Goal: Task Accomplishment & Management: Manage account settings

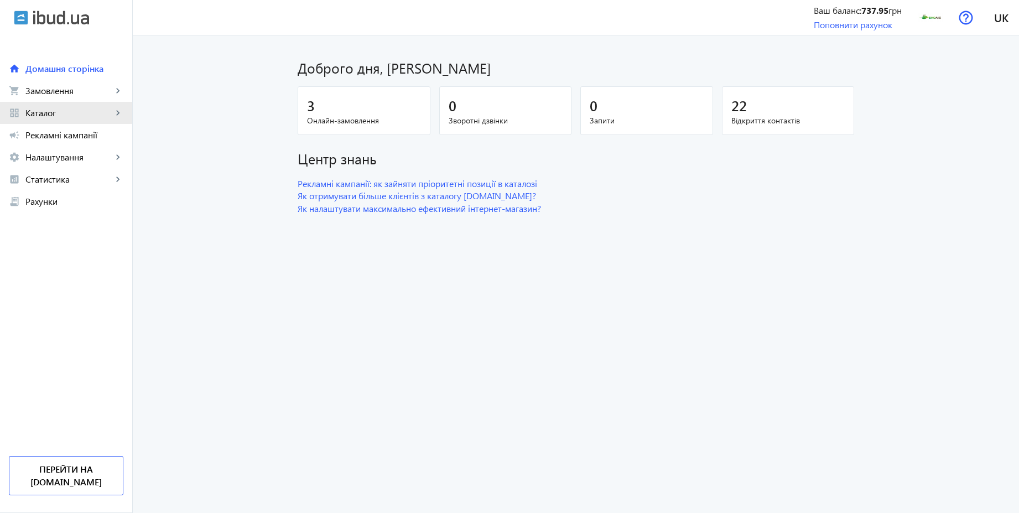
click at [61, 107] on span "Каталог" at bounding box center [68, 112] width 87 height 11
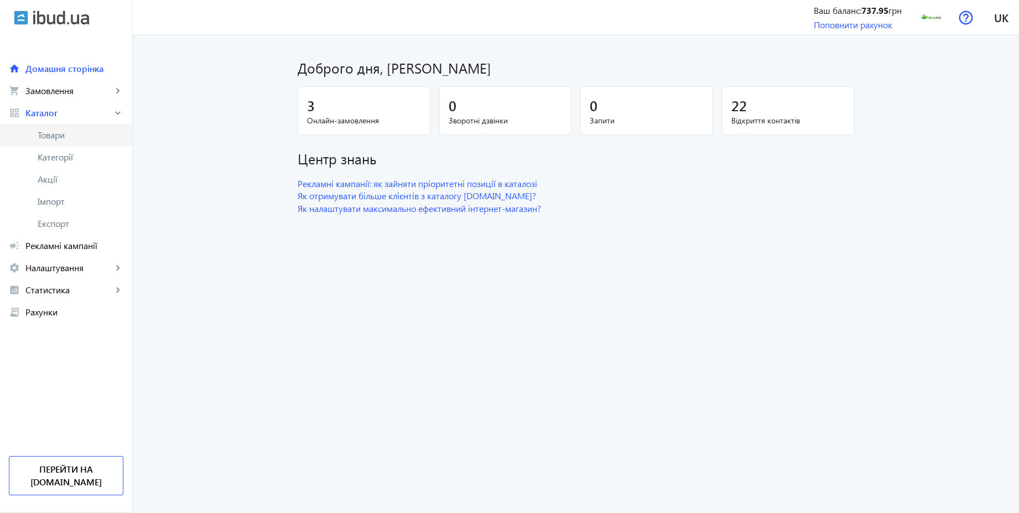
click at [62, 133] on span "Товари" at bounding box center [81, 134] width 86 height 11
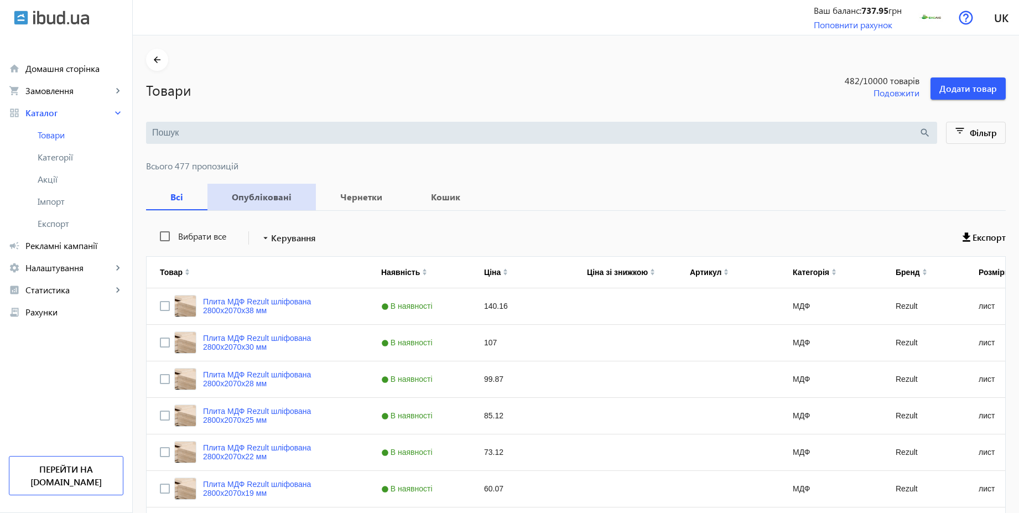
click at [261, 200] on b "Опубліковані" at bounding box center [262, 197] width 82 height 9
click at [65, 245] on span "Рекламні кампанії" at bounding box center [74, 245] width 98 height 11
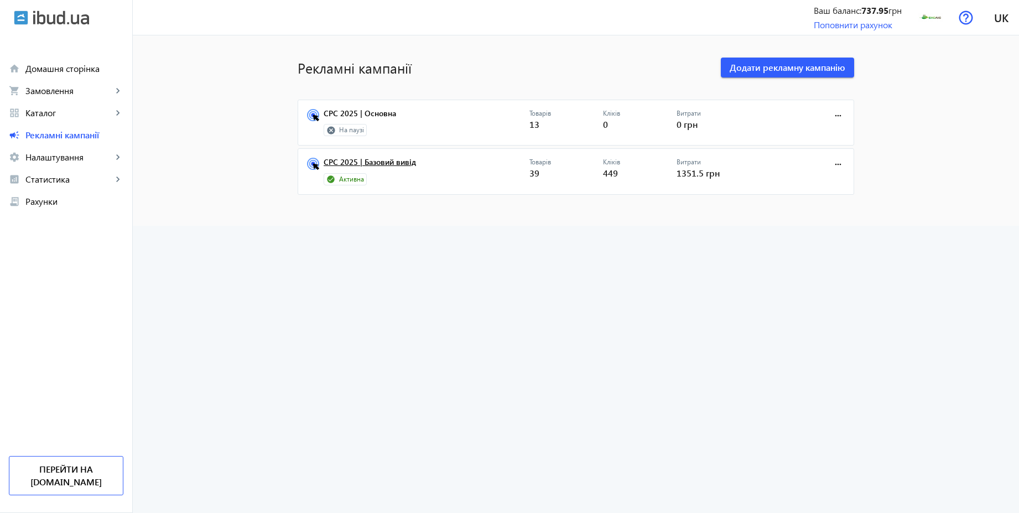
click at [385, 159] on link "CPC 2025 | Базовий вивід" at bounding box center [427, 165] width 206 height 15
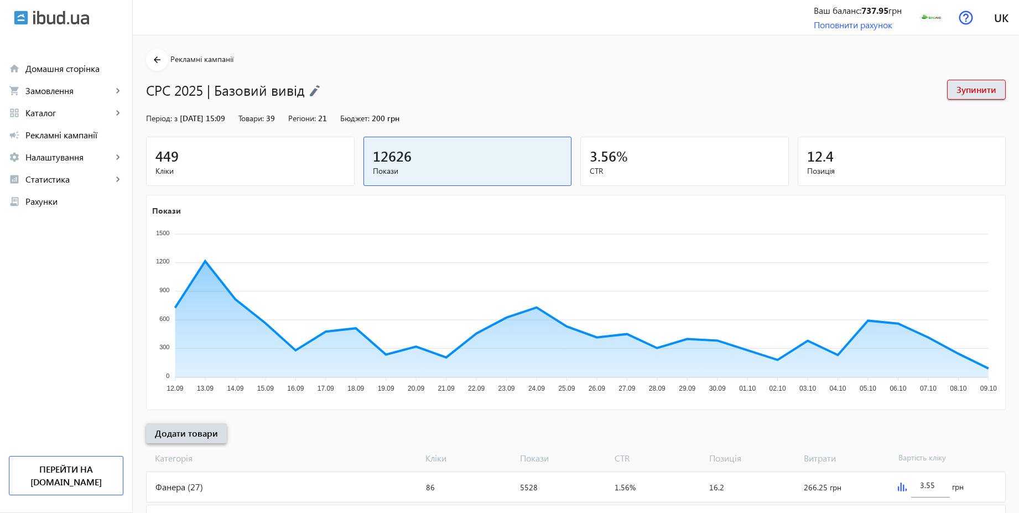
click at [212, 433] on span at bounding box center [186, 433] width 81 height 27
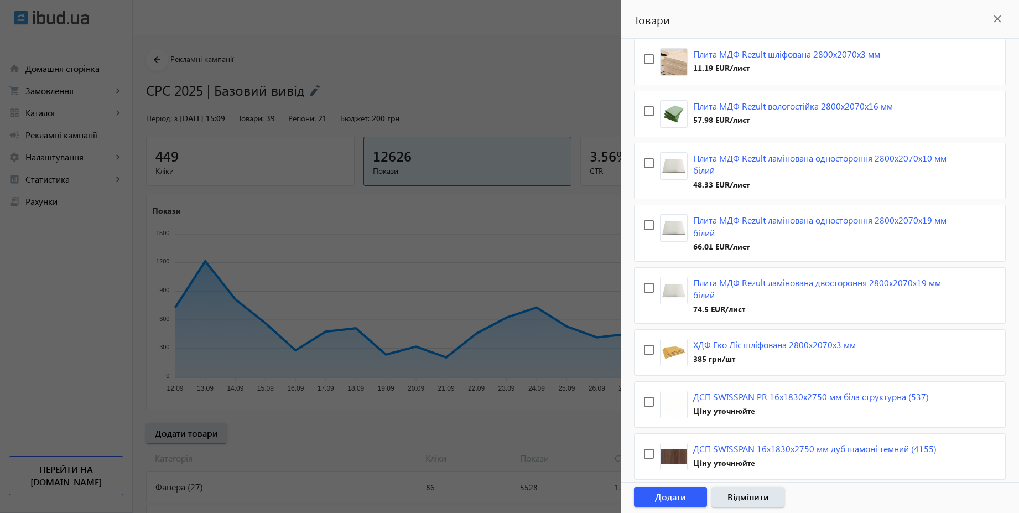
scroll to position [863, 0]
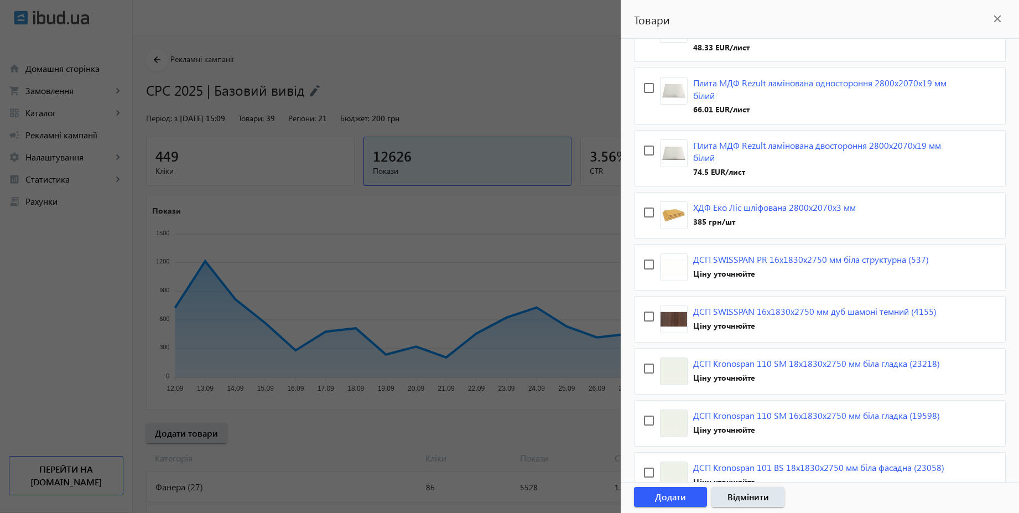
click at [551, 71] on div at bounding box center [509, 256] width 1019 height 513
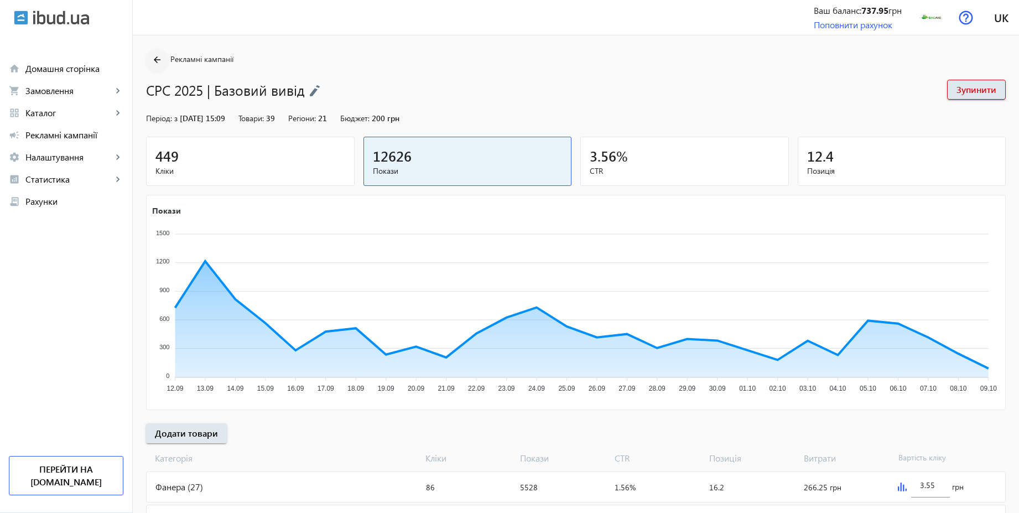
click at [151, 58] on mat-icon "arrow_back" at bounding box center [158, 60] width 14 height 14
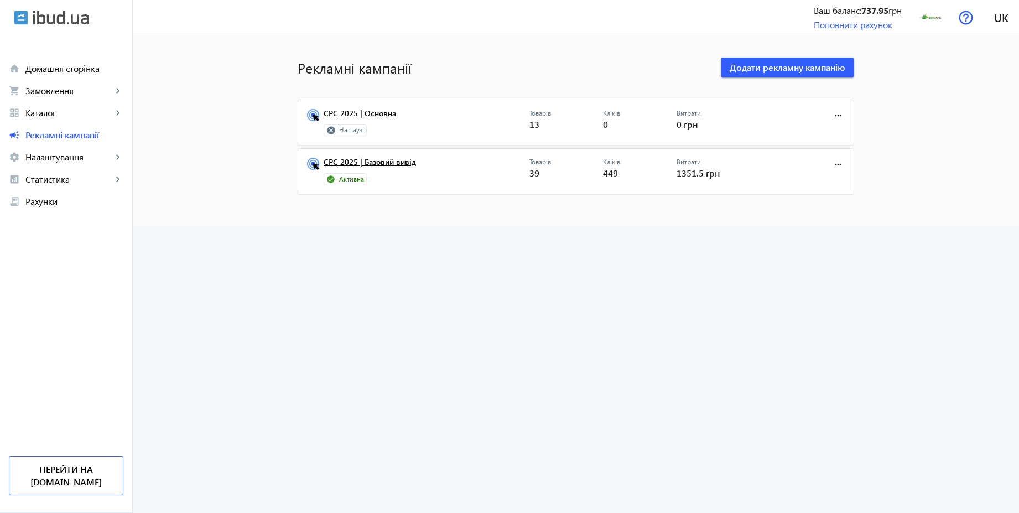
click at [398, 164] on link "CPC 2025 | Базовий вивід" at bounding box center [427, 165] width 206 height 15
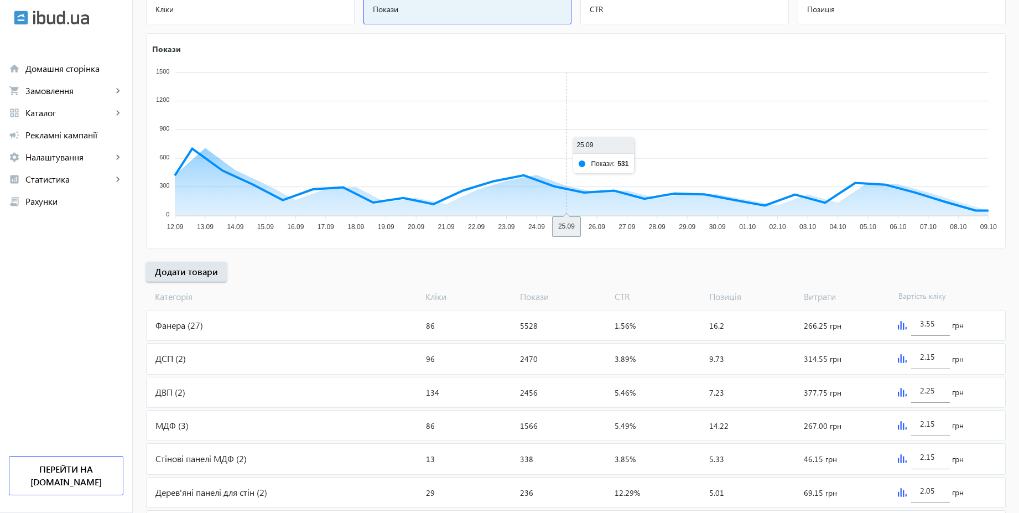
scroll to position [223, 0]
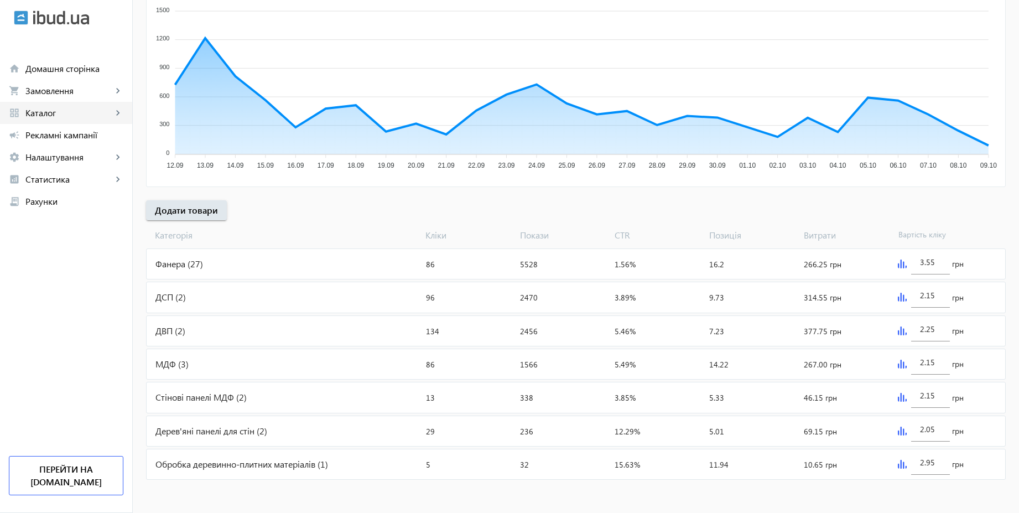
click at [57, 115] on span "Каталог" at bounding box center [68, 112] width 87 height 11
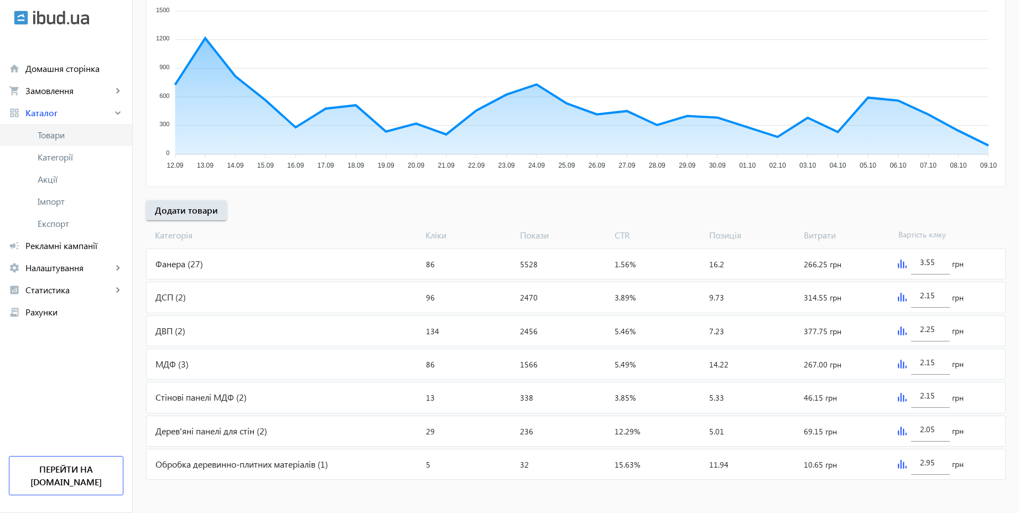
click at [65, 140] on span "Товари" at bounding box center [81, 134] width 86 height 11
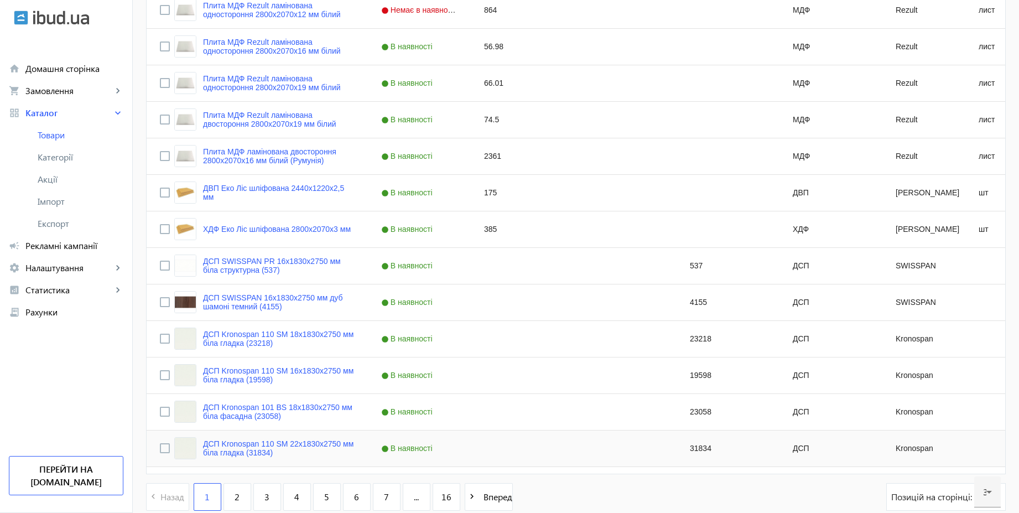
scroll to position [977, 0]
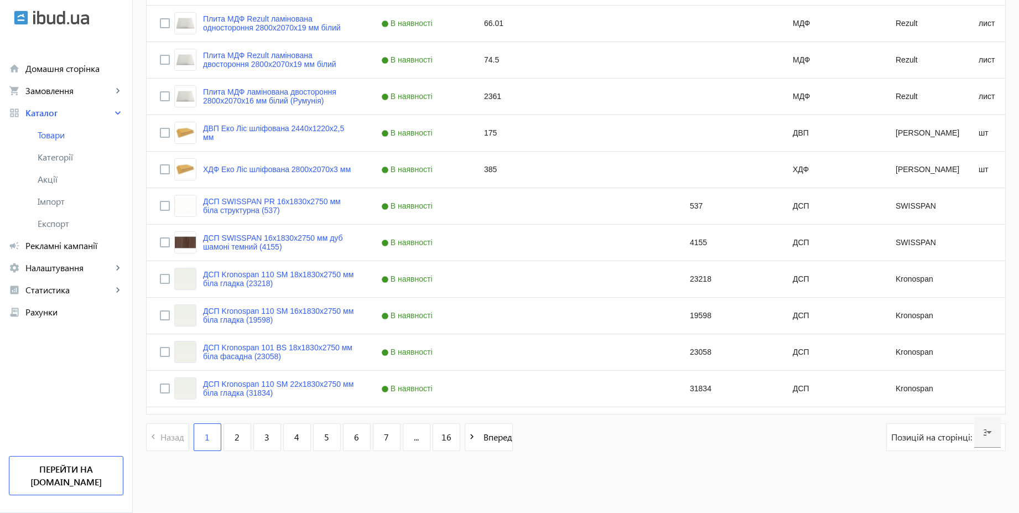
drag, startPoint x: 1025, startPoint y: 375, endPoint x: 1025, endPoint y: 98, distance: 276.7
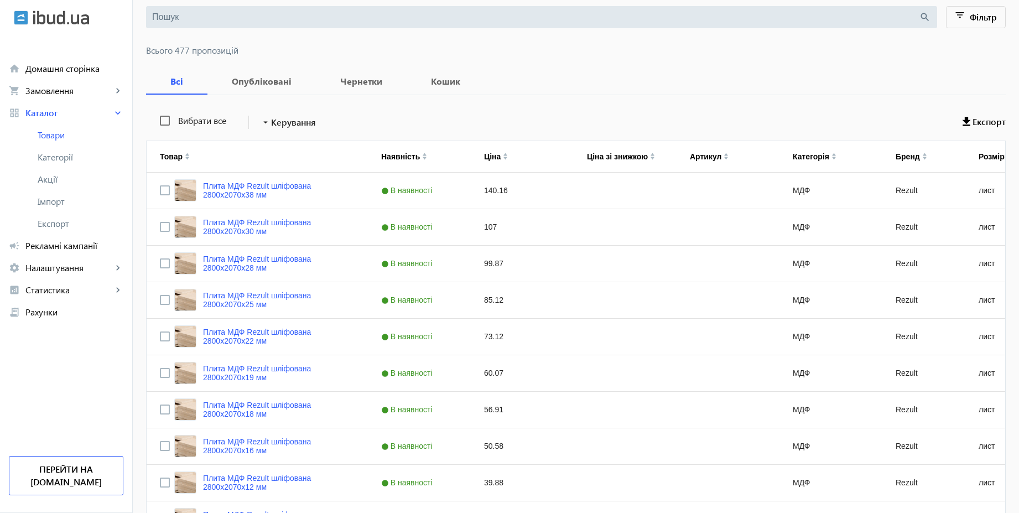
scroll to position [34, 0]
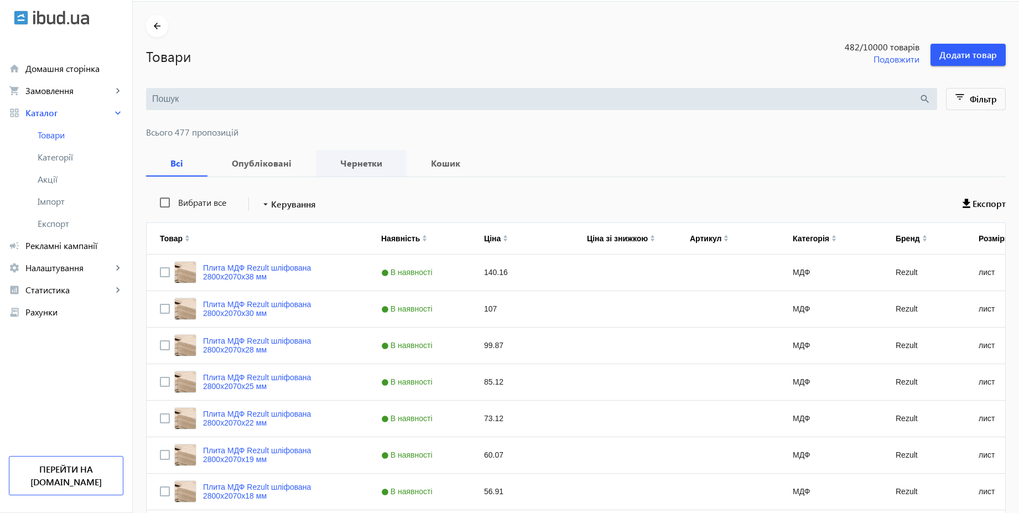
click at [362, 159] on b "Чернетки" at bounding box center [361, 163] width 64 height 9
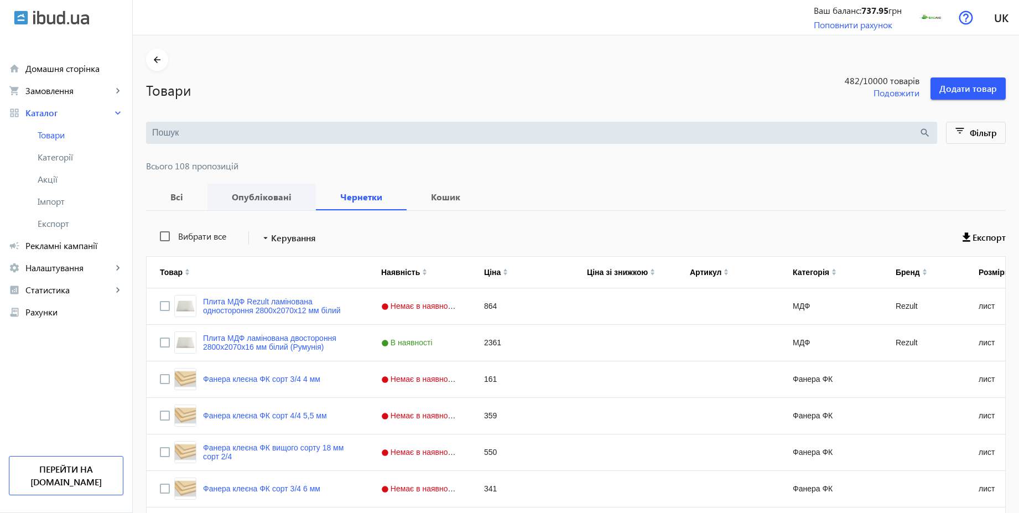
click at [262, 193] on b "Опубліковані" at bounding box center [262, 197] width 82 height 9
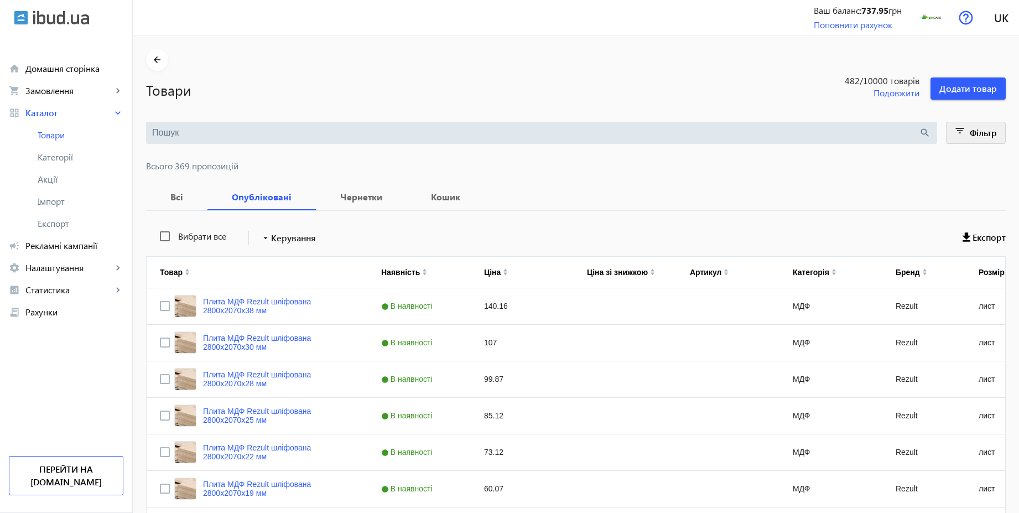
click at [978, 137] on span "Фільтр" at bounding box center [983, 133] width 27 height 12
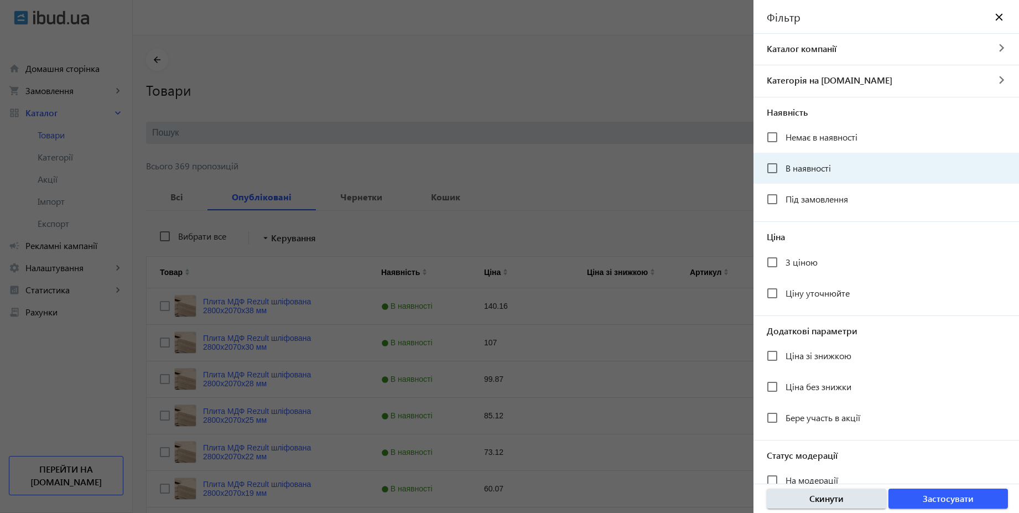
click at [801, 168] on span "В наявності" at bounding box center [808, 168] width 45 height 12
click at [784, 168] on input "В наявності" at bounding box center [772, 168] width 22 height 22
checkbox input "true"
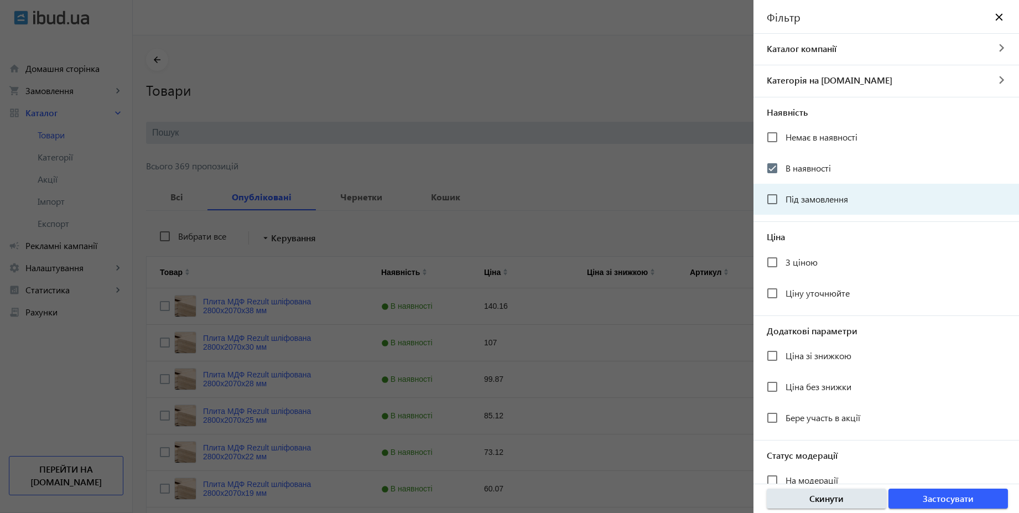
click at [810, 201] on span "Під замовлення" at bounding box center [817, 199] width 63 height 12
click at [784, 201] on input "Під замовлення" at bounding box center [772, 199] width 22 height 22
checkbox input "true"
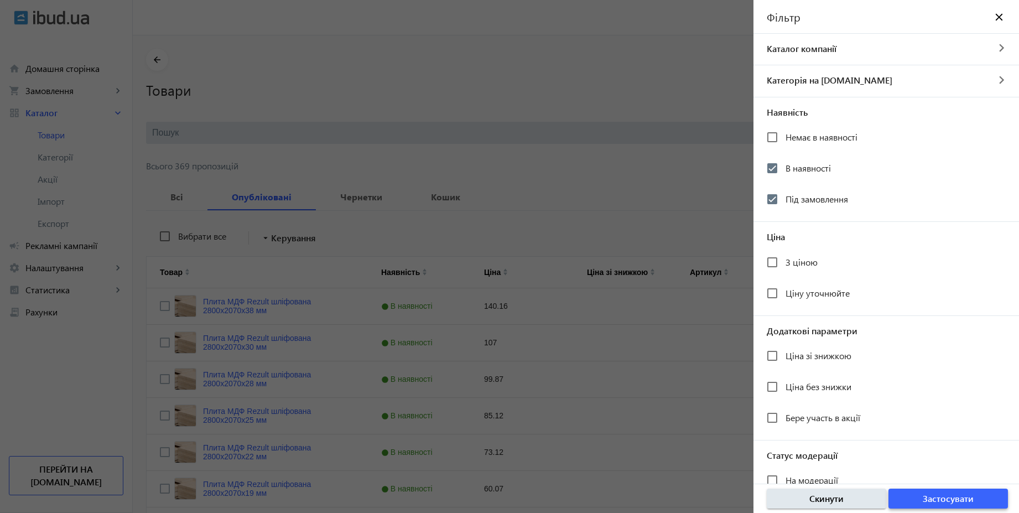
click at [965, 494] on span "Застосувати" at bounding box center [948, 499] width 51 height 12
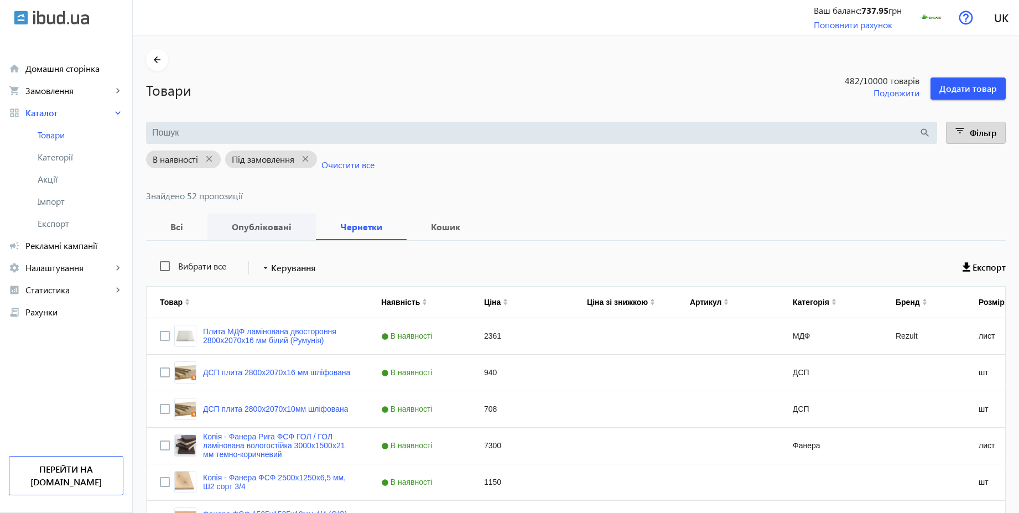
click at [242, 231] on b "Опубліковані" at bounding box center [262, 226] width 82 height 9
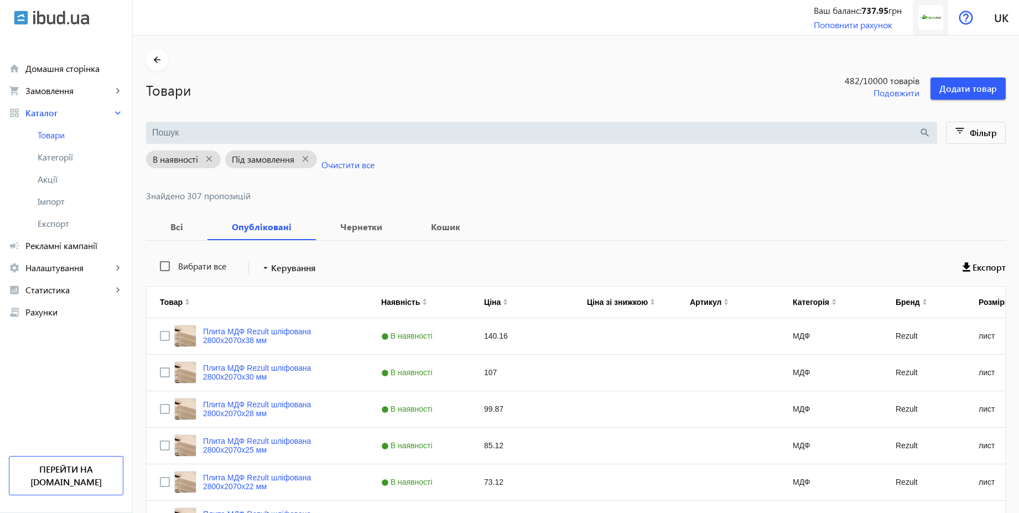
click at [934, 19] on img at bounding box center [931, 17] width 25 height 25
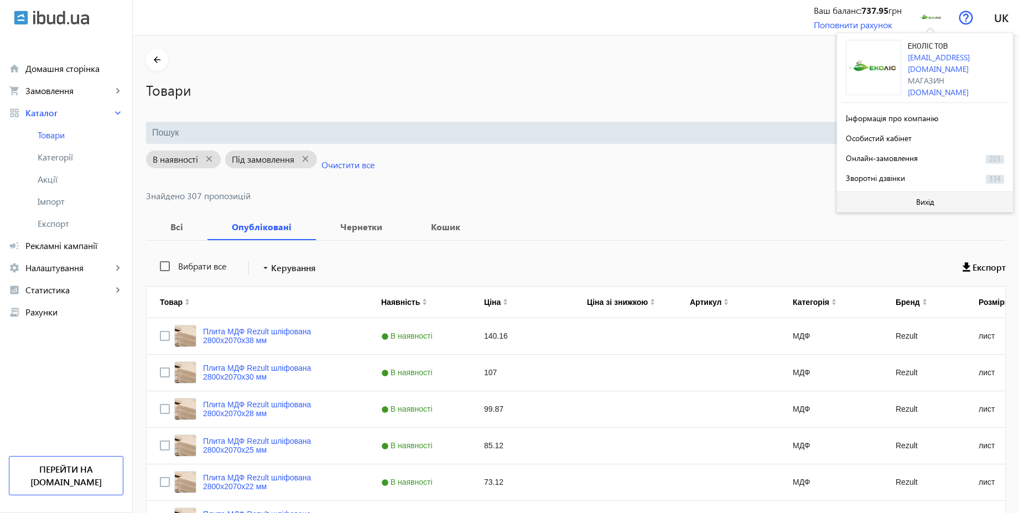
click at [924, 198] on span "Вихід" at bounding box center [925, 202] width 18 height 9
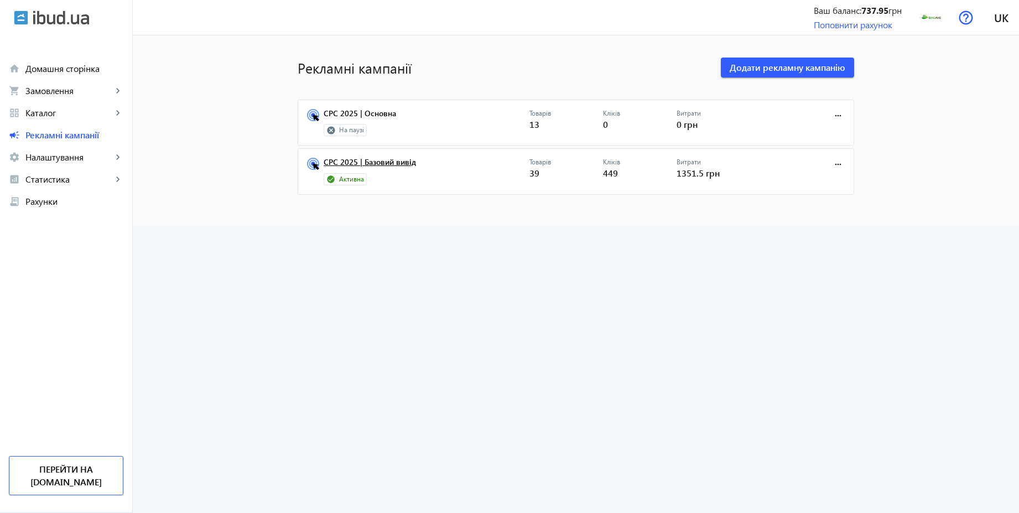
click at [385, 167] on link "CPC 2025 | Базовий вивід" at bounding box center [427, 165] width 206 height 15
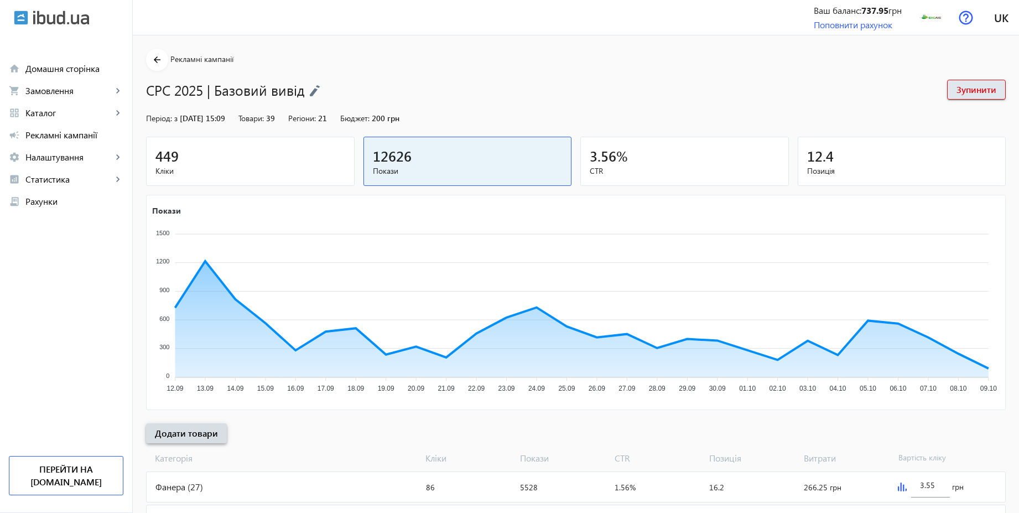
click at [208, 437] on span "Додати товари" at bounding box center [186, 433] width 63 height 12
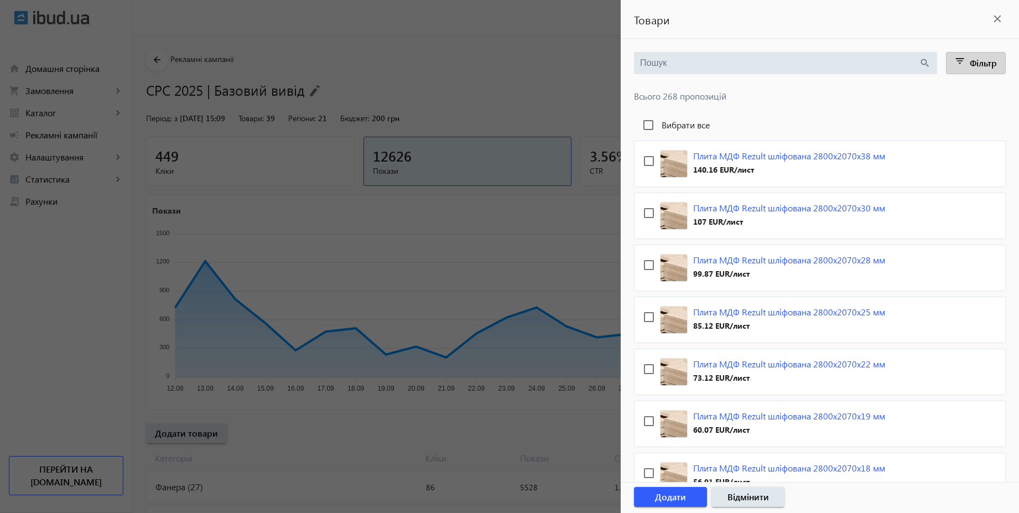
click at [974, 63] on span "Фільтр" at bounding box center [983, 63] width 27 height 12
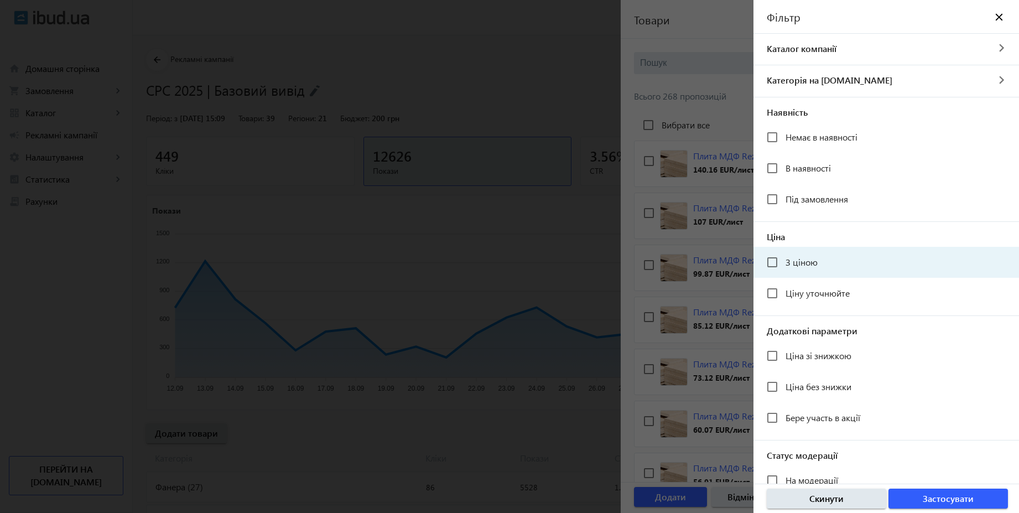
click at [799, 261] on span "З ціною" at bounding box center [802, 262] width 32 height 12
click at [784, 261] on input "З ціною" at bounding box center [772, 262] width 22 height 22
checkbox input "true"
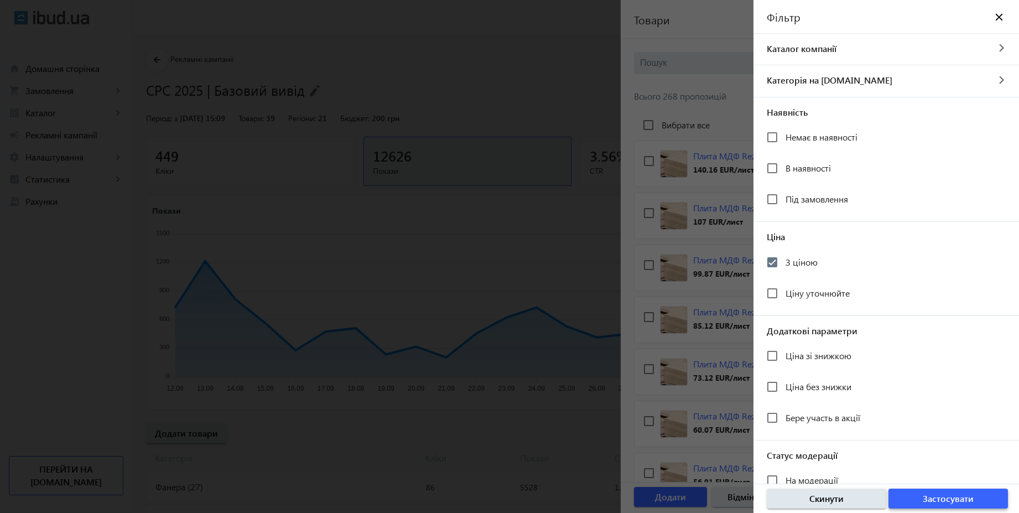
click at [981, 498] on span "button" at bounding box center [949, 498] width 120 height 27
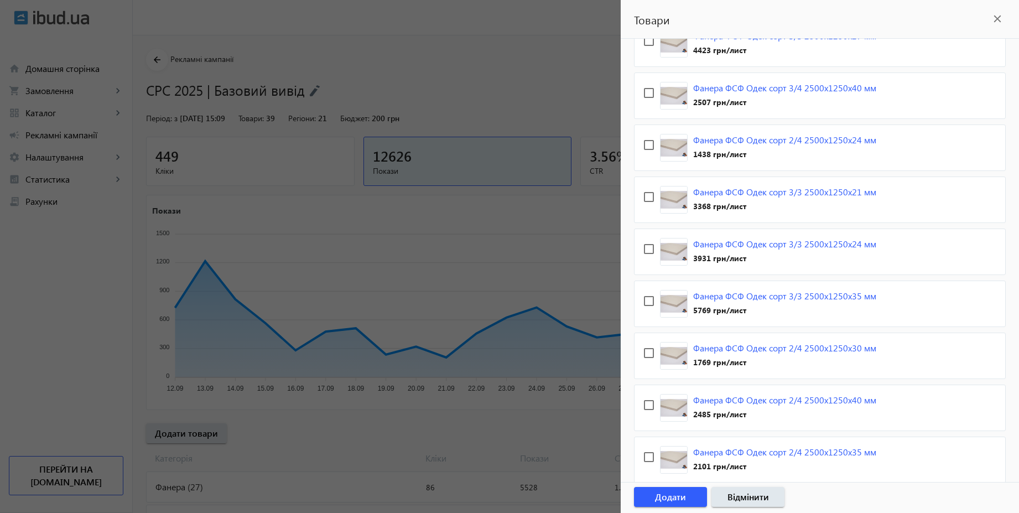
scroll to position [2939, 0]
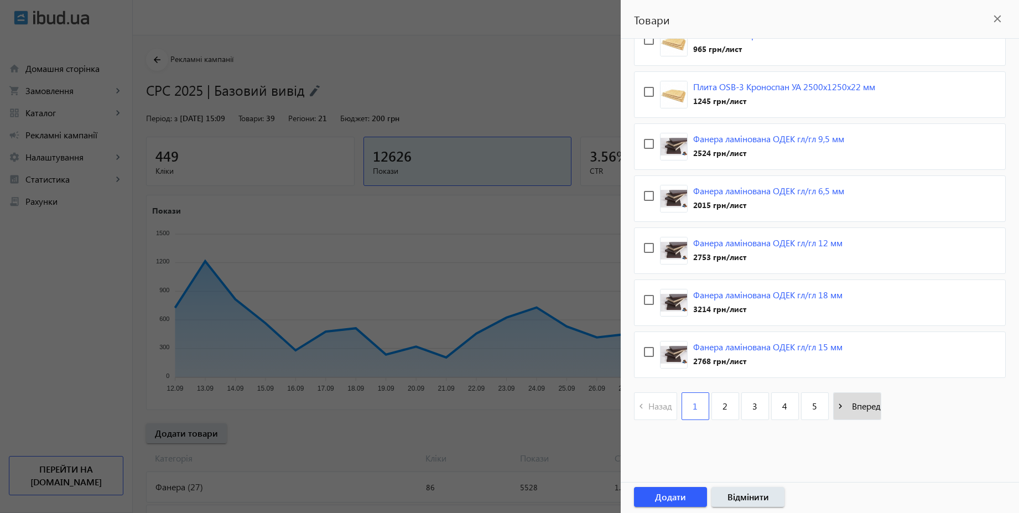
click at [865, 407] on span "Вперед" at bounding box center [864, 406] width 33 height 12
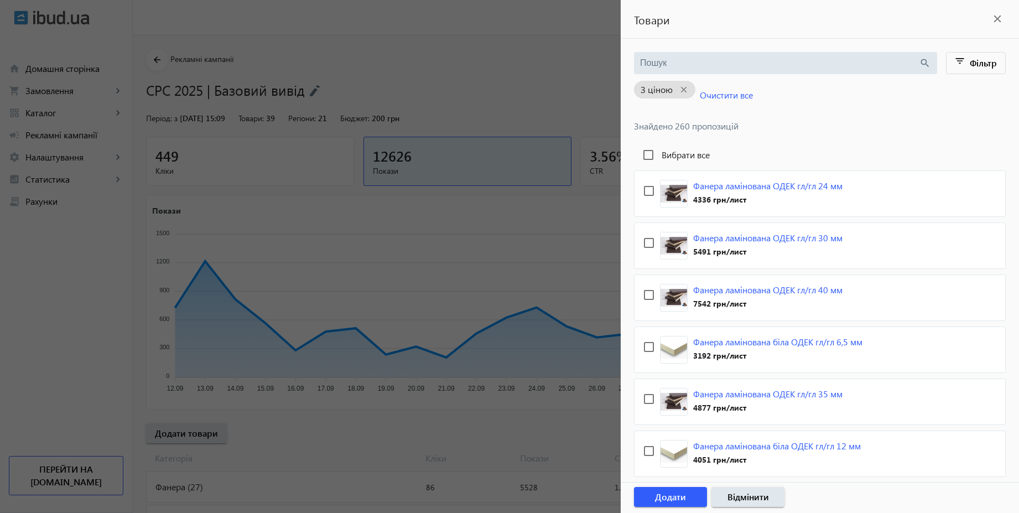
scroll to position [2959, 0]
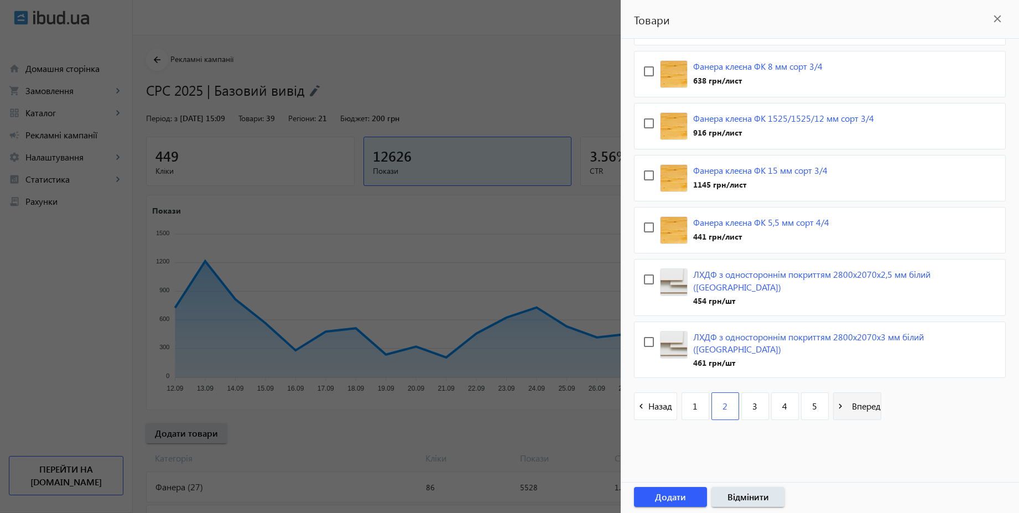
click at [867, 415] on span at bounding box center [857, 406] width 47 height 27
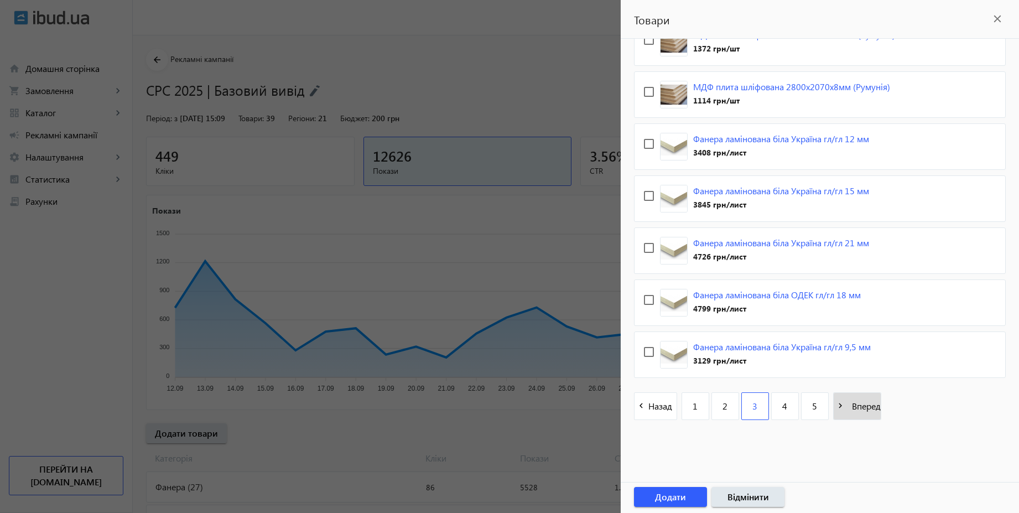
scroll to position [2929, 0]
click at [869, 416] on span at bounding box center [857, 406] width 47 height 27
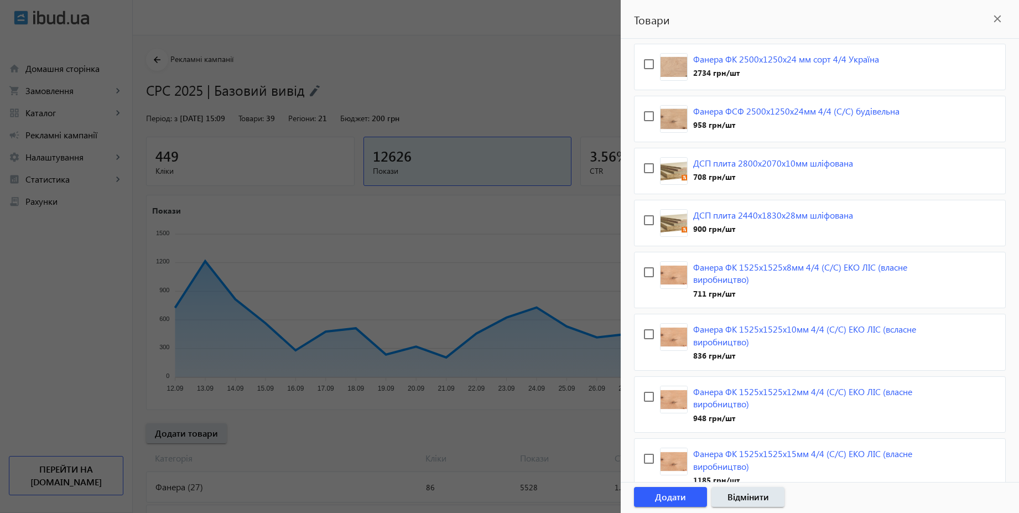
scroll to position [0, 0]
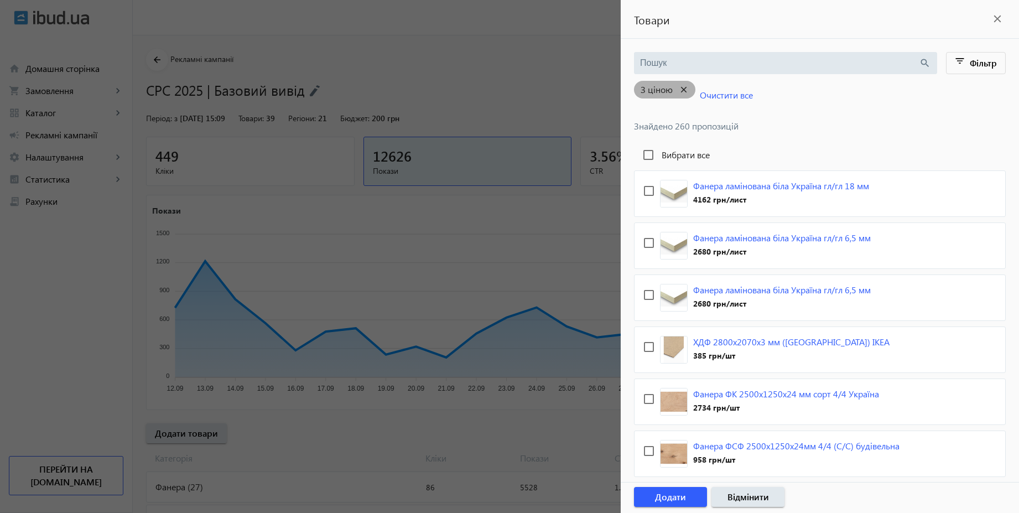
click at [688, 86] on mat-icon "close" at bounding box center [684, 90] width 23 height 14
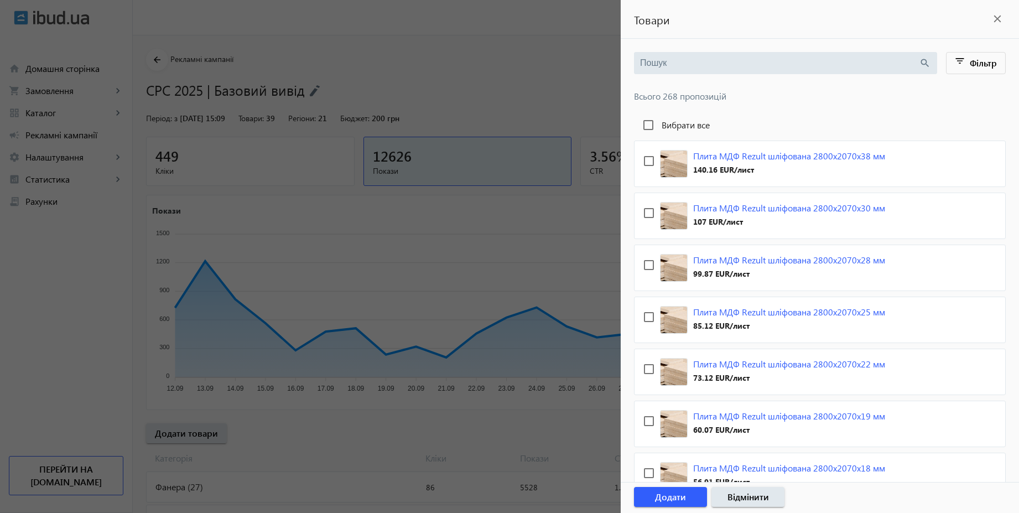
click at [709, 65] on input "search" at bounding box center [779, 63] width 279 height 12
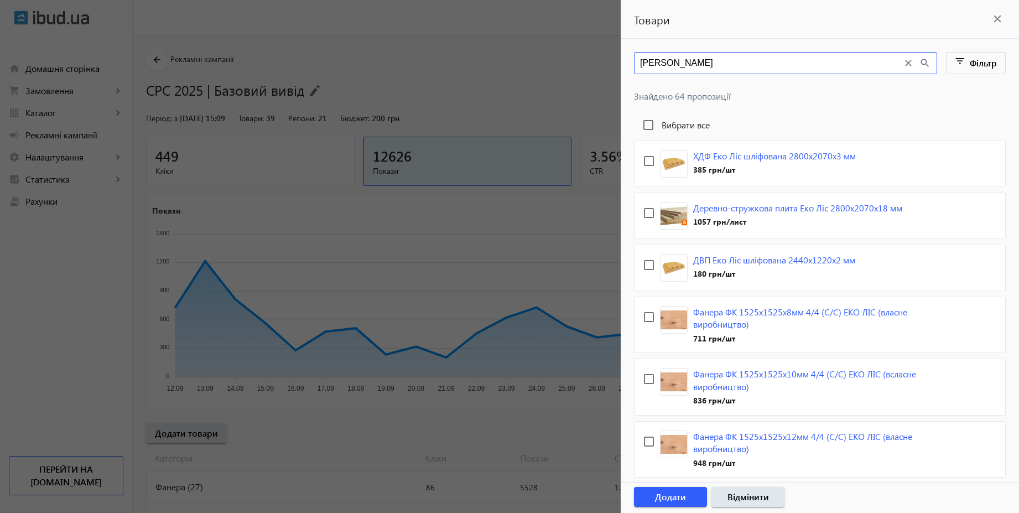
type input "еко ліс"
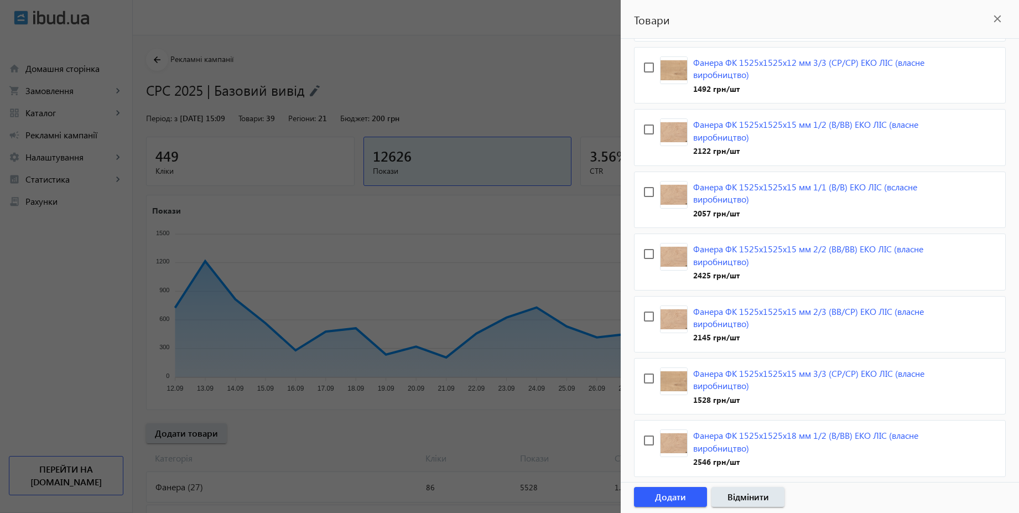
scroll to position [3458, 0]
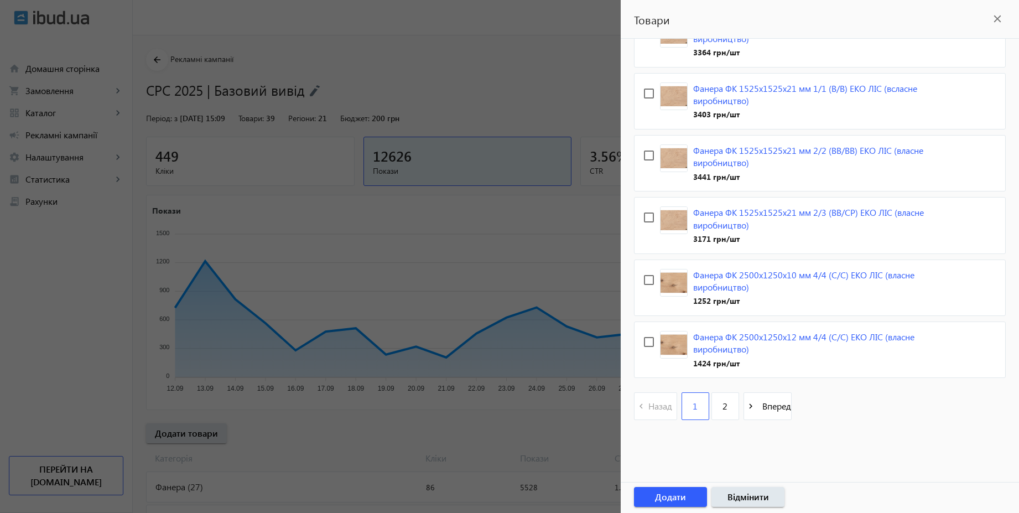
click at [483, 77] on div at bounding box center [509, 256] width 1019 height 513
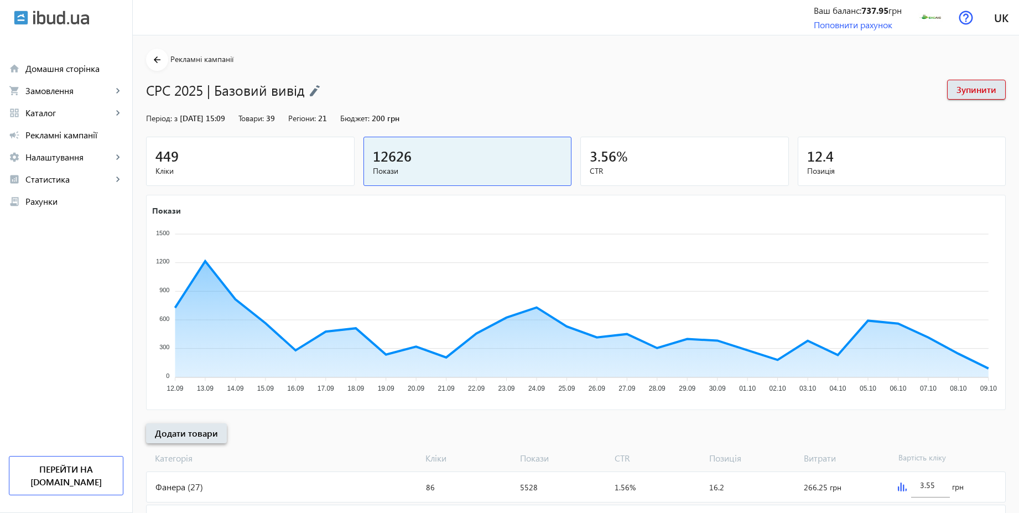
drag, startPoint x: 1025, startPoint y: 169, endPoint x: 1025, endPoint y: 407, distance: 238.5
click at [1019, 407] on html "arrow_back home Домашня сторінка shopping_cart Замовлення keyboard_arrow_right …" at bounding box center [509, 368] width 1019 height 736
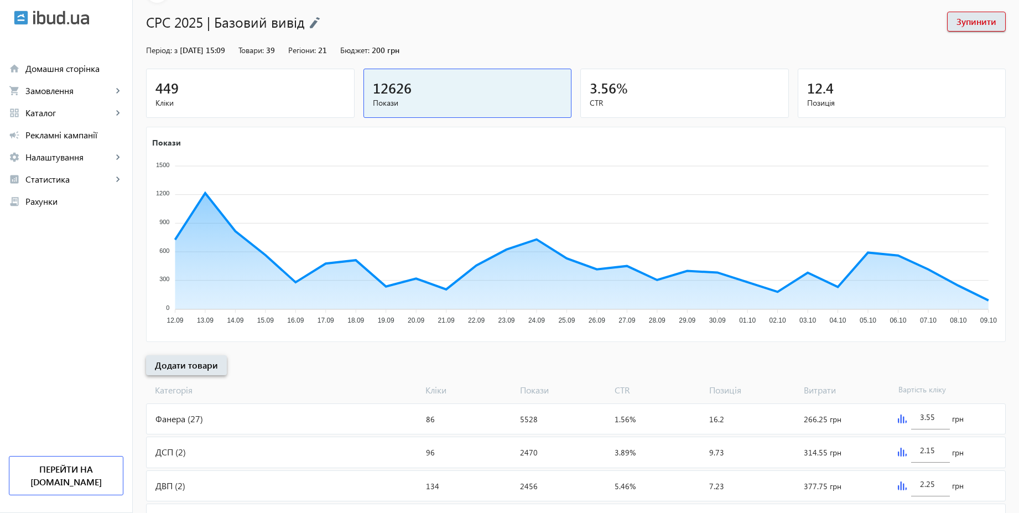
scroll to position [223, 0]
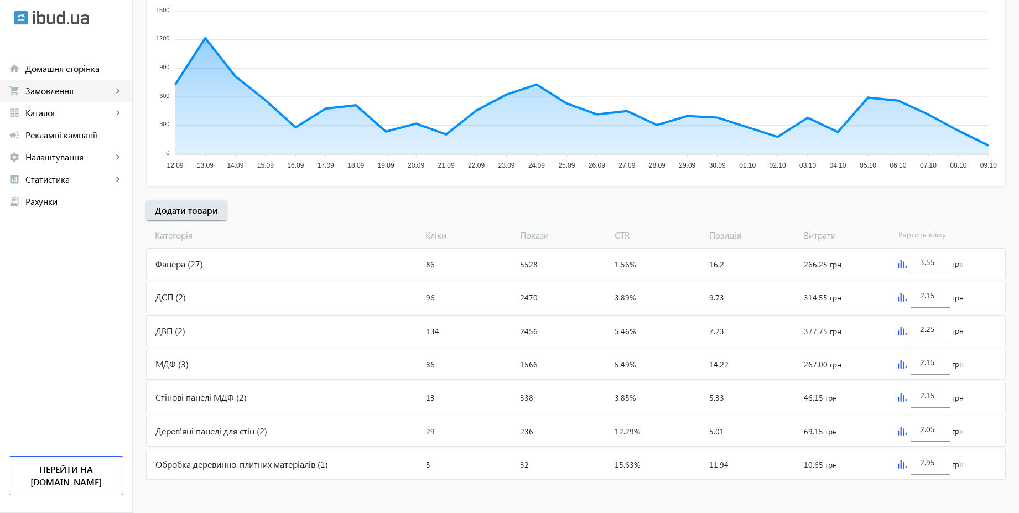
click at [50, 89] on span "Замовлення" at bounding box center [68, 90] width 87 height 11
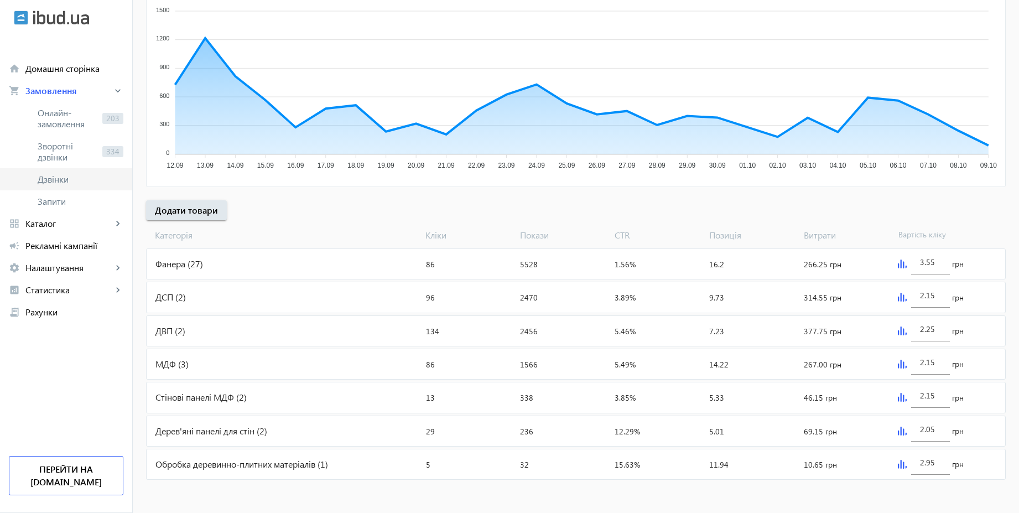
click at [66, 175] on span "Дзвінки" at bounding box center [81, 179] width 86 height 11
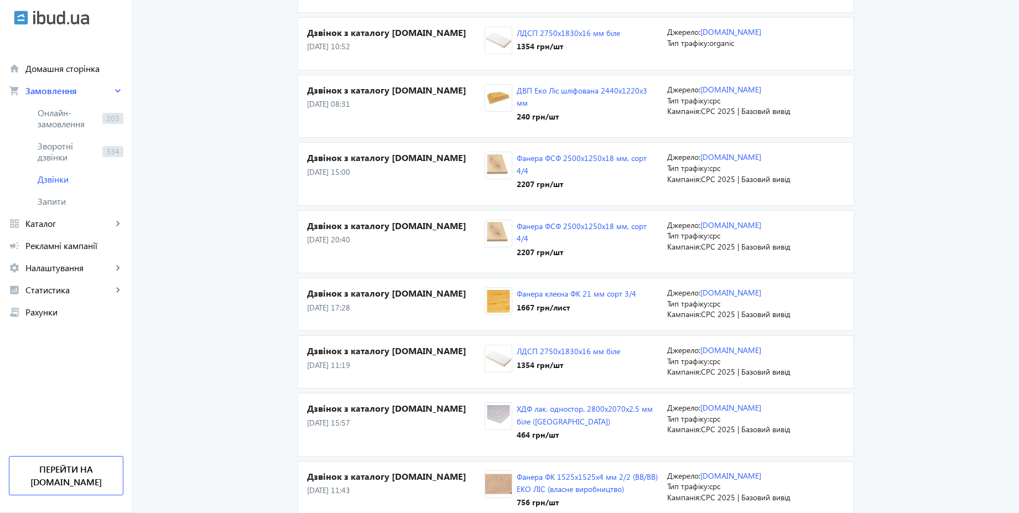
scroll to position [1585, 0]
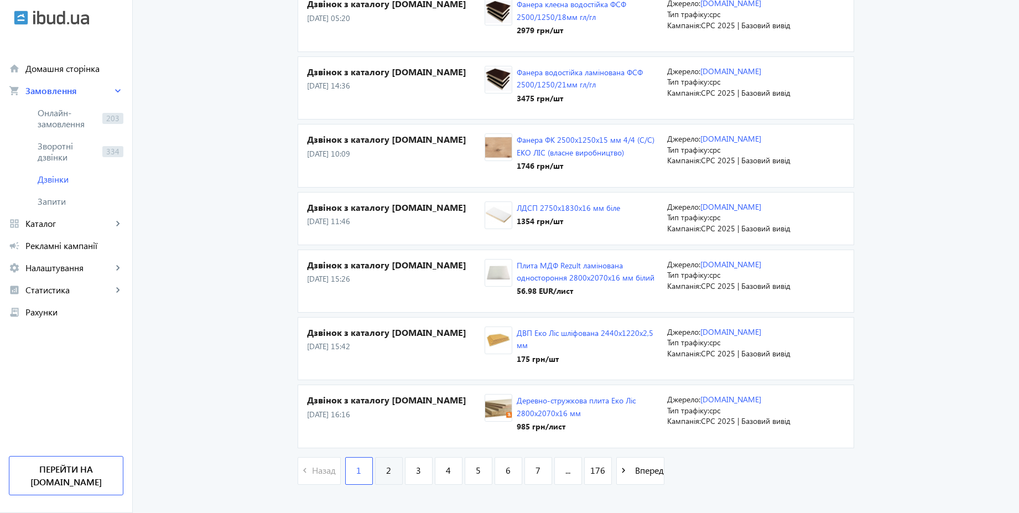
click at [386, 464] on span "2" at bounding box center [388, 470] width 5 height 12
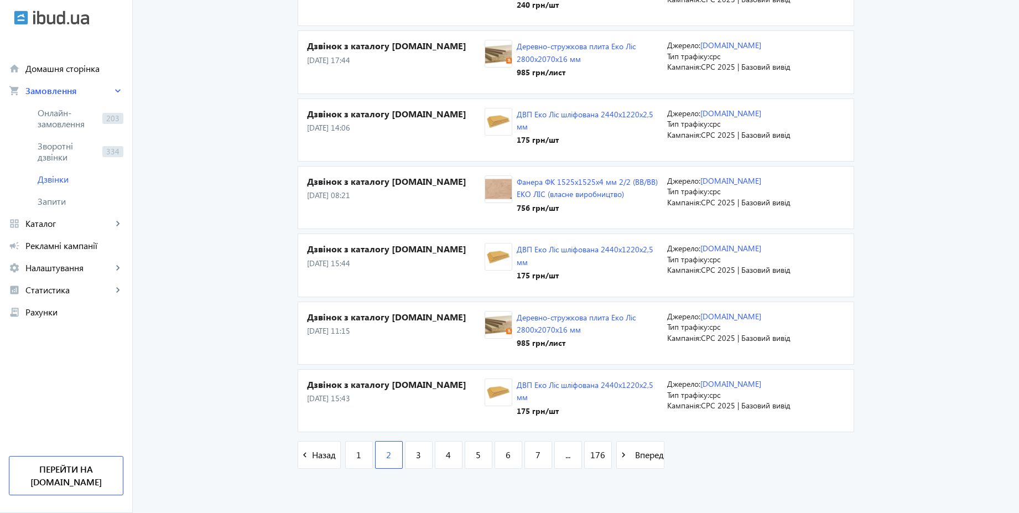
scroll to position [1625, 0]
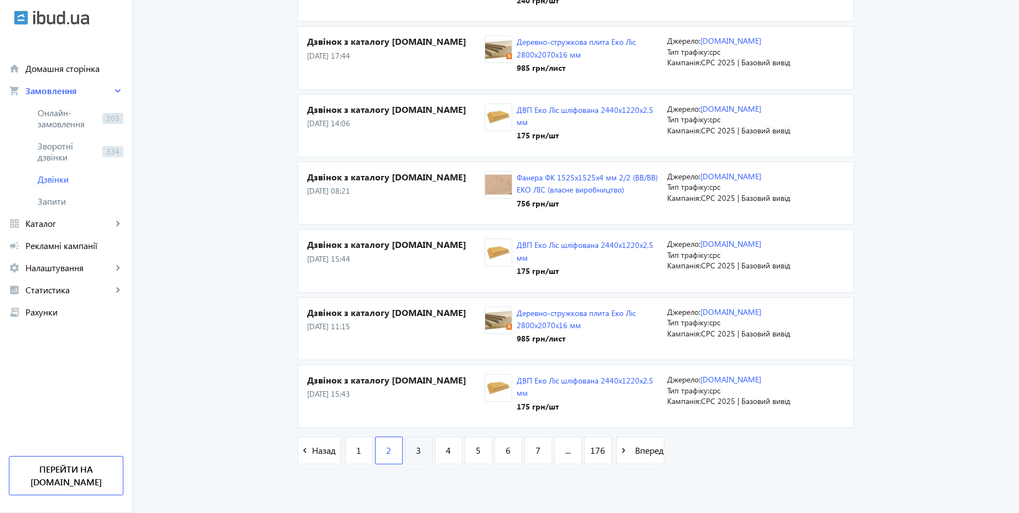
click at [420, 452] on link "3" at bounding box center [419, 451] width 28 height 28
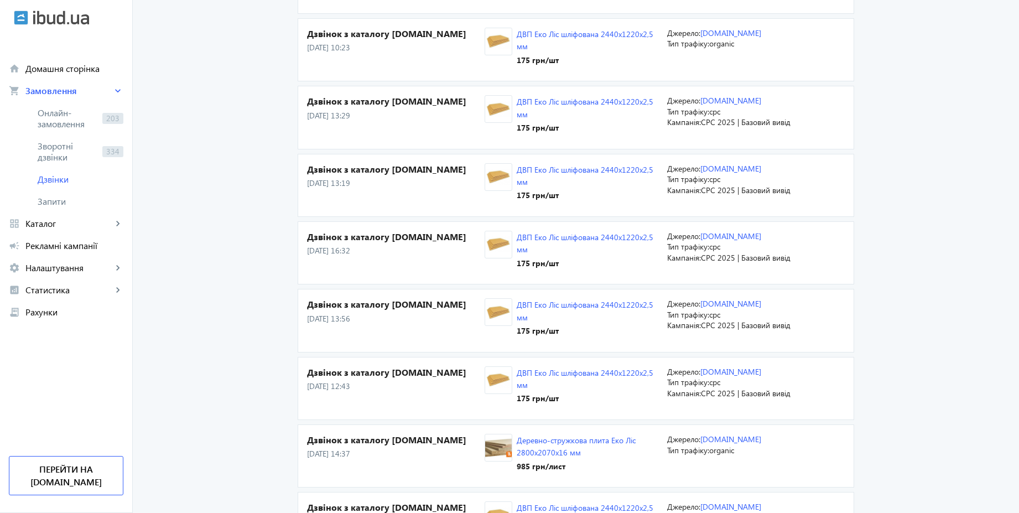
scroll to position [1636, 0]
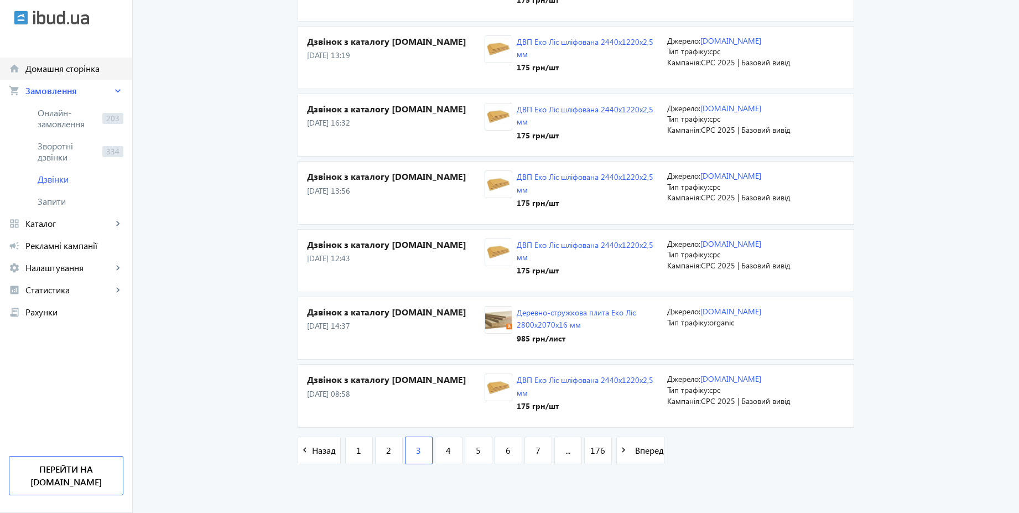
click at [66, 66] on span "Домашня сторінка" at bounding box center [74, 68] width 98 height 11
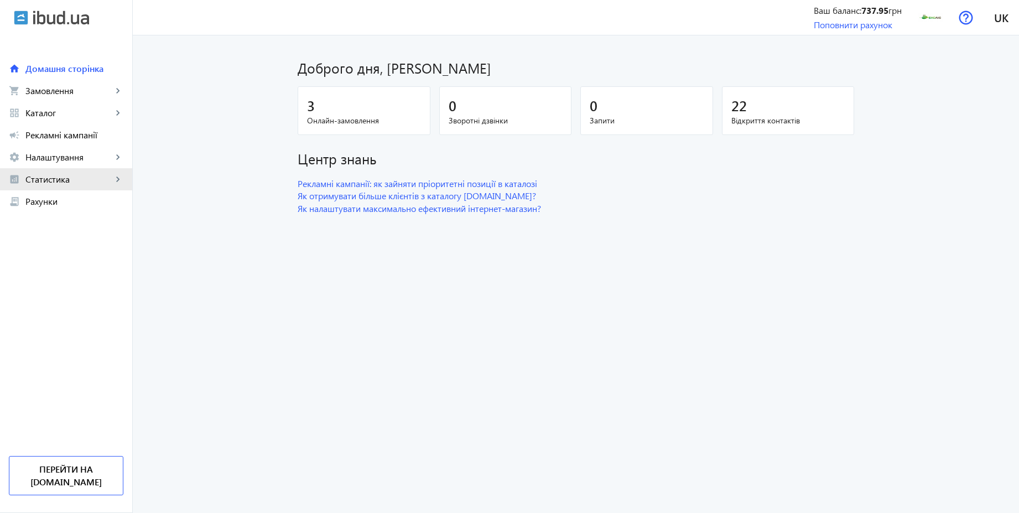
click at [64, 183] on span "Статистика" at bounding box center [68, 179] width 87 height 11
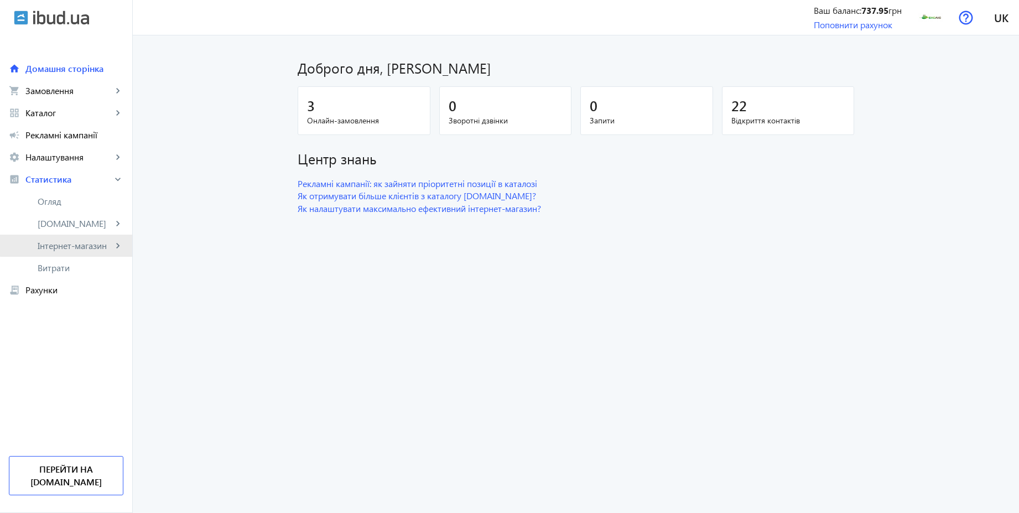
click at [82, 243] on span "Інтернет-магазин" at bounding box center [75, 245] width 75 height 11
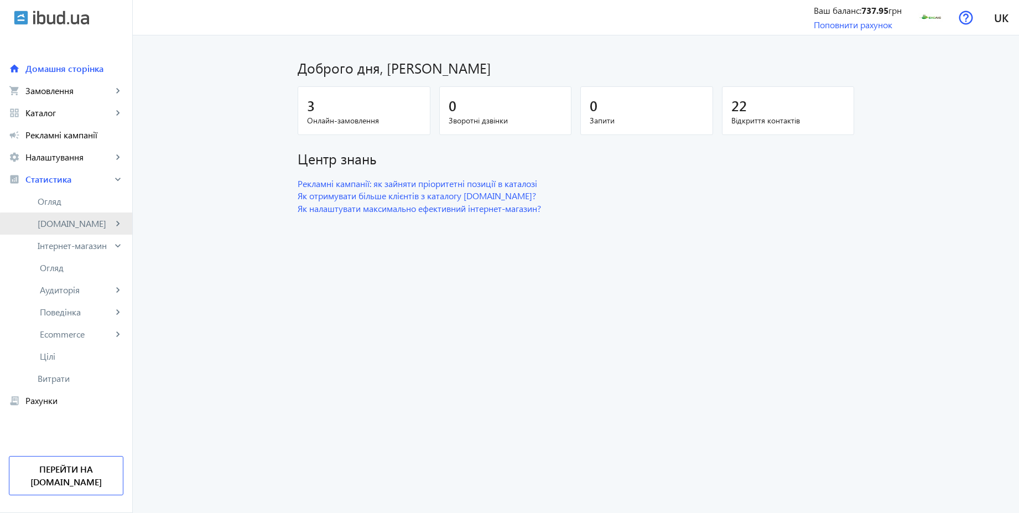
click at [73, 226] on span "[DOMAIN_NAME]" at bounding box center [75, 223] width 75 height 11
click at [66, 330] on span "Витрати" at bounding box center [81, 334] width 86 height 11
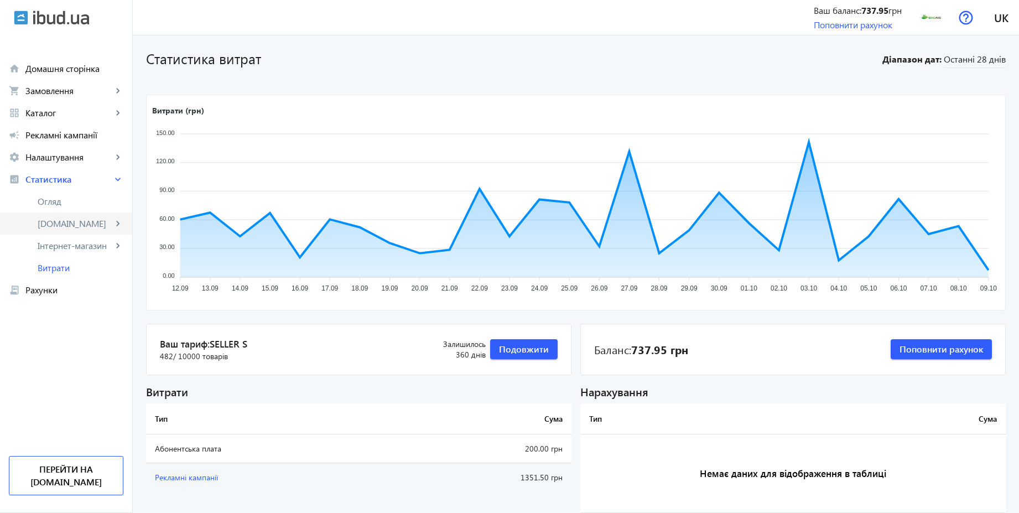
click at [58, 224] on span "[DOMAIN_NAME]" at bounding box center [75, 223] width 75 height 11
click at [66, 225] on span "[DOMAIN_NAME]" at bounding box center [75, 223] width 75 height 11
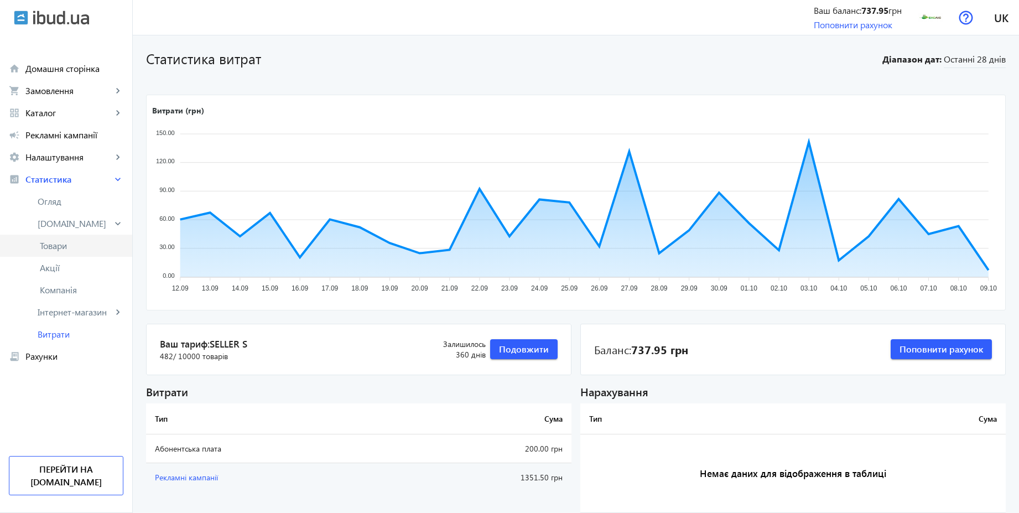
click at [67, 245] on span "Товари" at bounding box center [82, 245] width 84 height 11
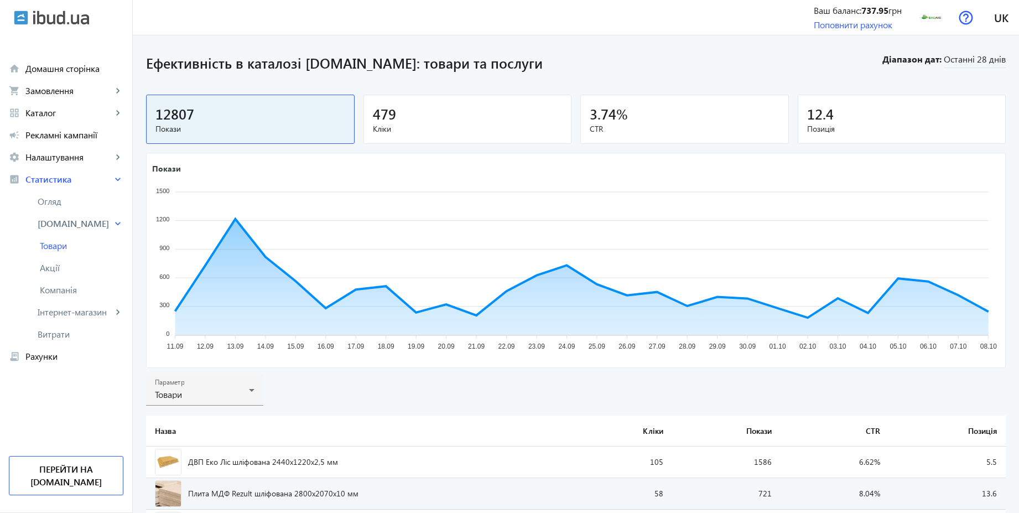
click at [449, 116] on div "479" at bounding box center [468, 113] width 190 height 19
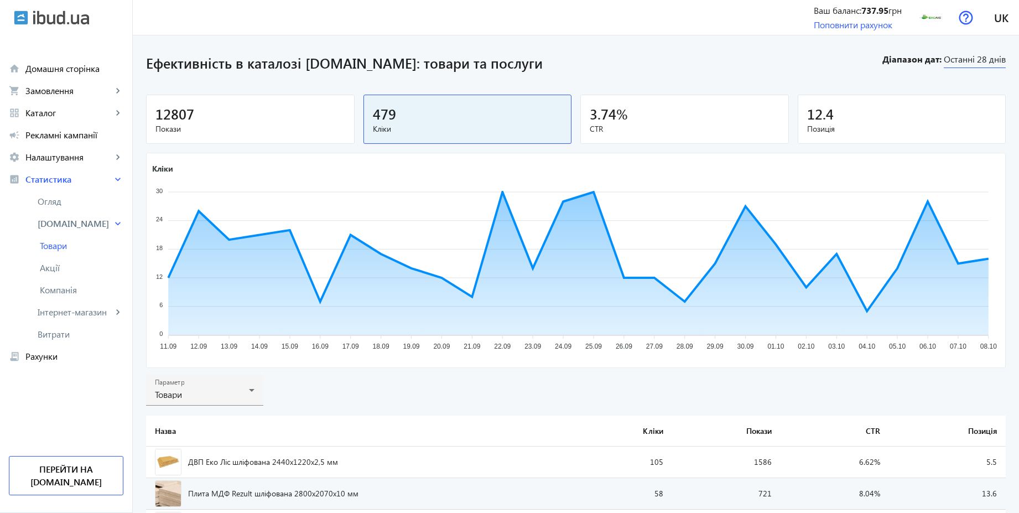
click at [989, 56] on span "Останні 28 днів" at bounding box center [975, 60] width 62 height 15
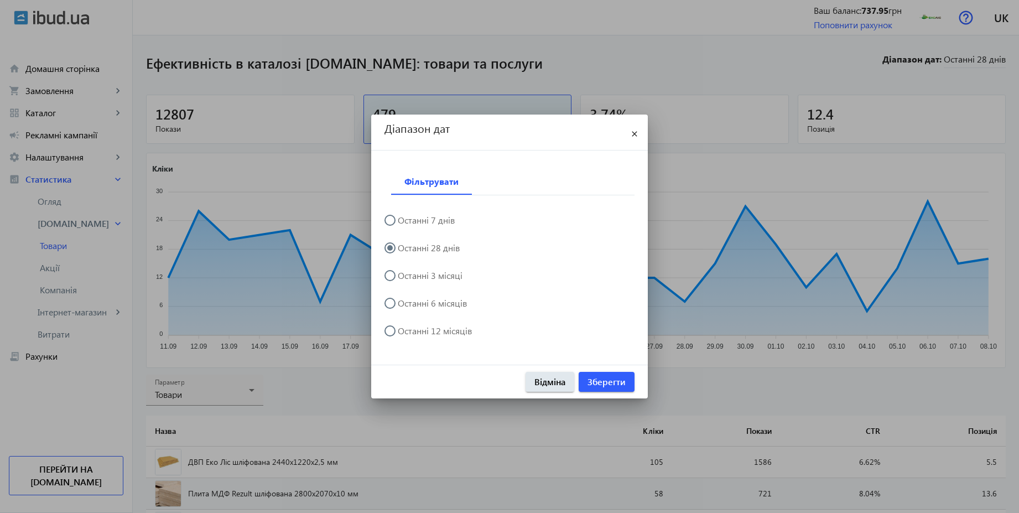
click at [448, 329] on label "Останні 12 місяців" at bounding box center [434, 331] width 76 height 9
click at [407, 329] on input "Останні 12 місяців" at bounding box center [396, 336] width 22 height 22
radio input "true"
click at [619, 377] on span "Зберегти" at bounding box center [607, 382] width 38 height 12
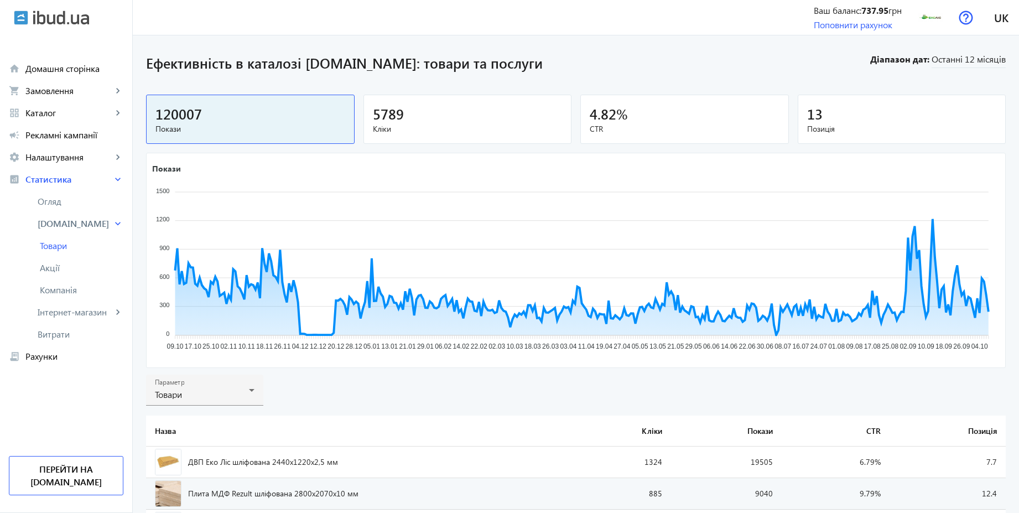
click at [499, 121] on div "5789" at bounding box center [468, 113] width 190 height 19
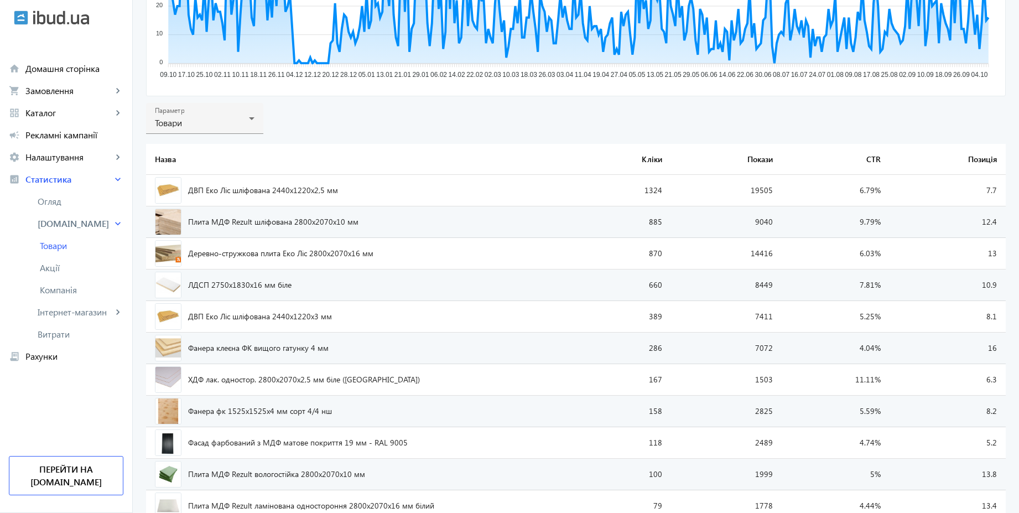
scroll to position [0, 0]
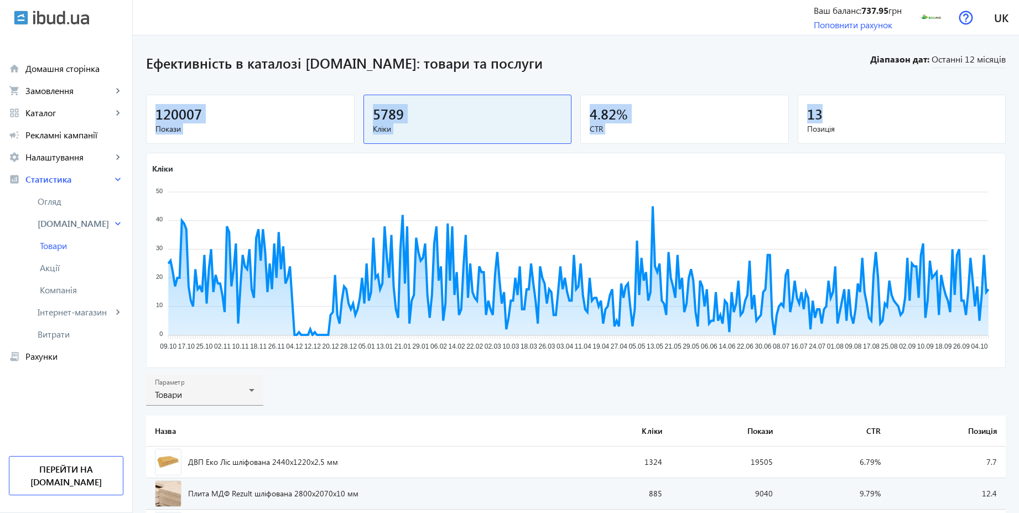
drag, startPoint x: 1025, startPoint y: 83, endPoint x: 1025, endPoint y: 115, distance: 32.1
click at [792, 51] on section "Ефективність в каталозі ibud.ua: товари та послуги Діапазон дат: Останні 12 міс…" at bounding box center [576, 72] width 860 height 46
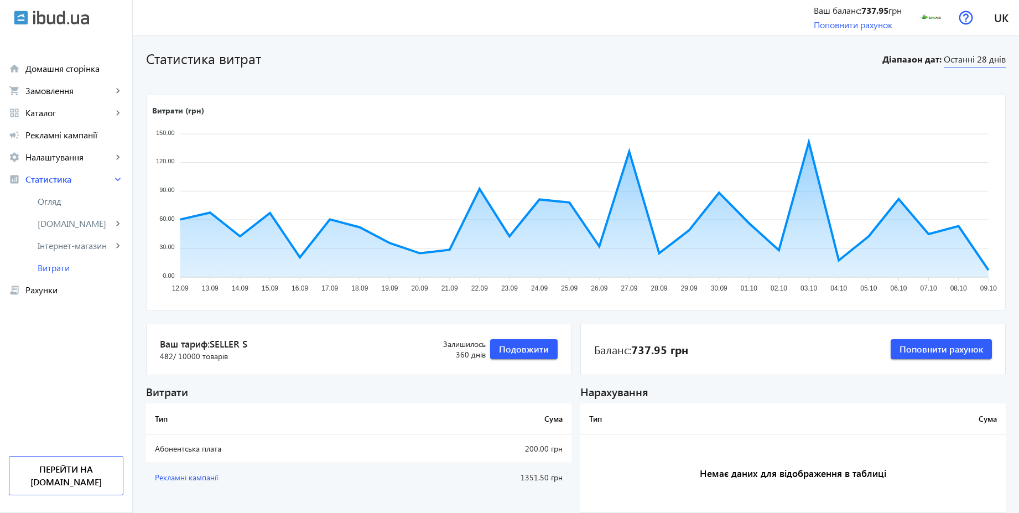
click at [984, 62] on span "Останні 28 днів" at bounding box center [975, 60] width 62 height 15
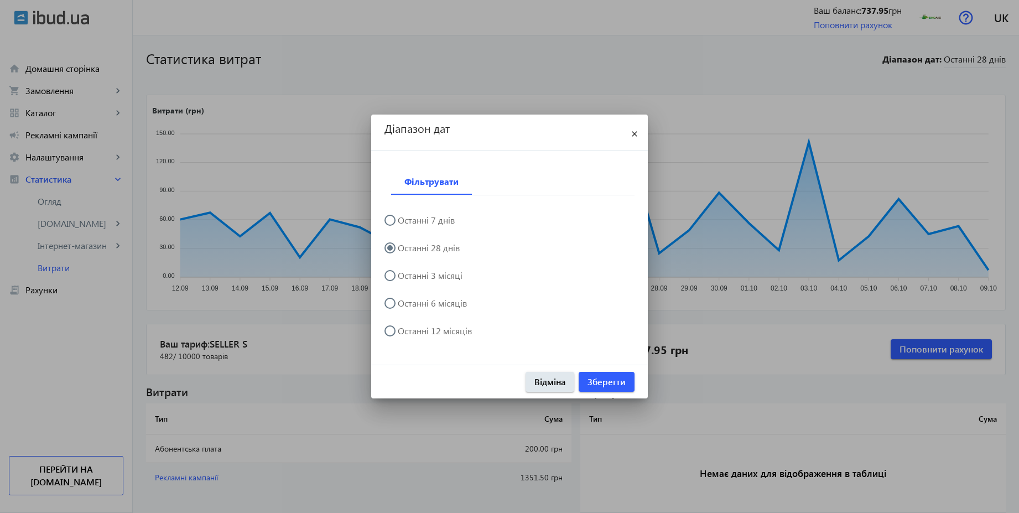
click at [456, 328] on label "Останні 12 місяців" at bounding box center [434, 331] width 76 height 9
click at [407, 328] on input "Останні 12 місяців" at bounding box center [396, 336] width 22 height 22
radio input "true"
click at [604, 379] on span "Зберегти" at bounding box center [607, 382] width 38 height 12
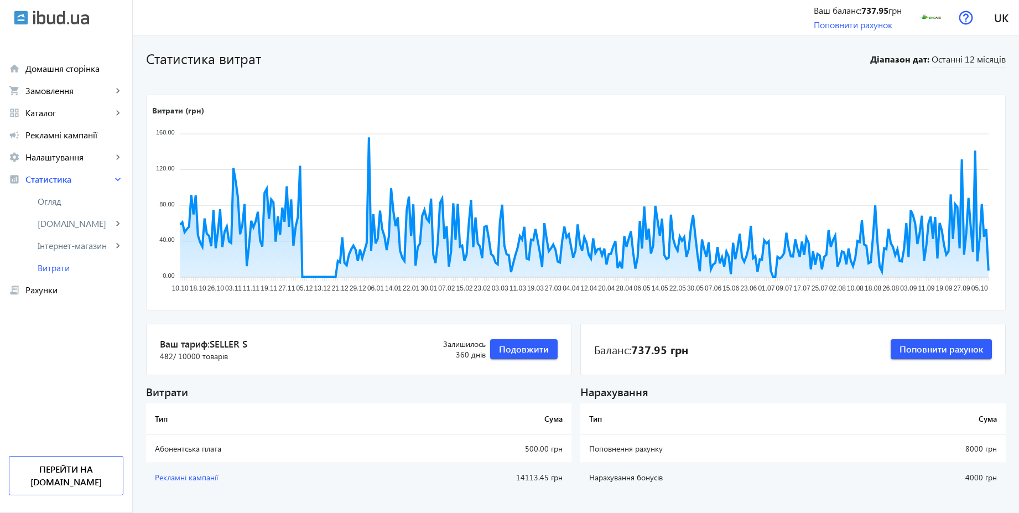
scroll to position [21, 0]
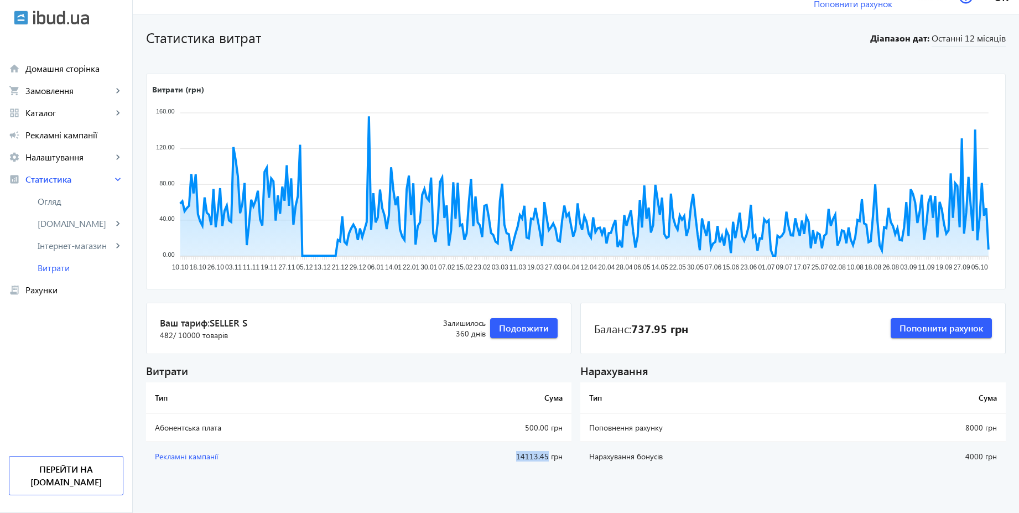
copy td "14113.45"
drag, startPoint x: 510, startPoint y: 457, endPoint x: 546, endPoint y: 459, distance: 36.0
click at [546, 459] on td "14113.45 грн" at bounding box center [479, 456] width 184 height 29
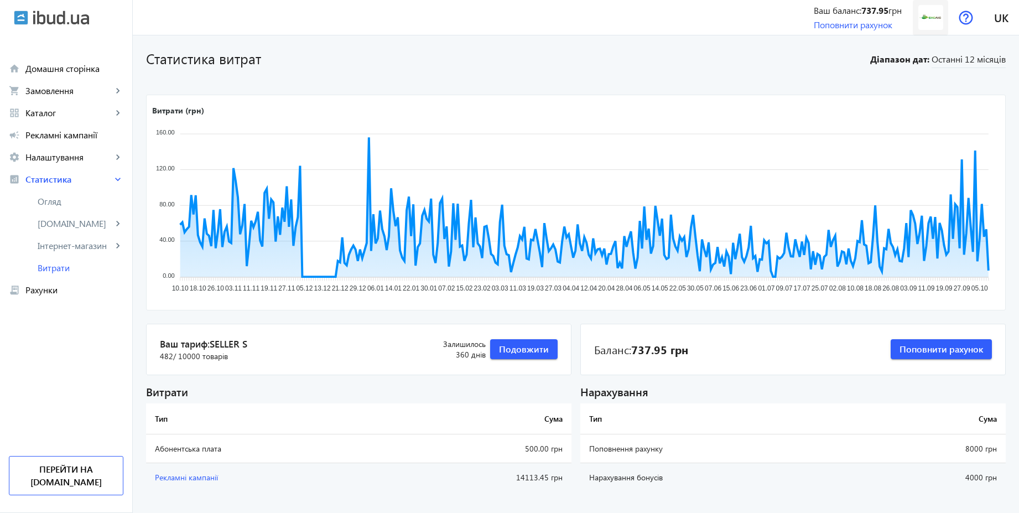
click at [934, 21] on img at bounding box center [931, 17] width 25 height 25
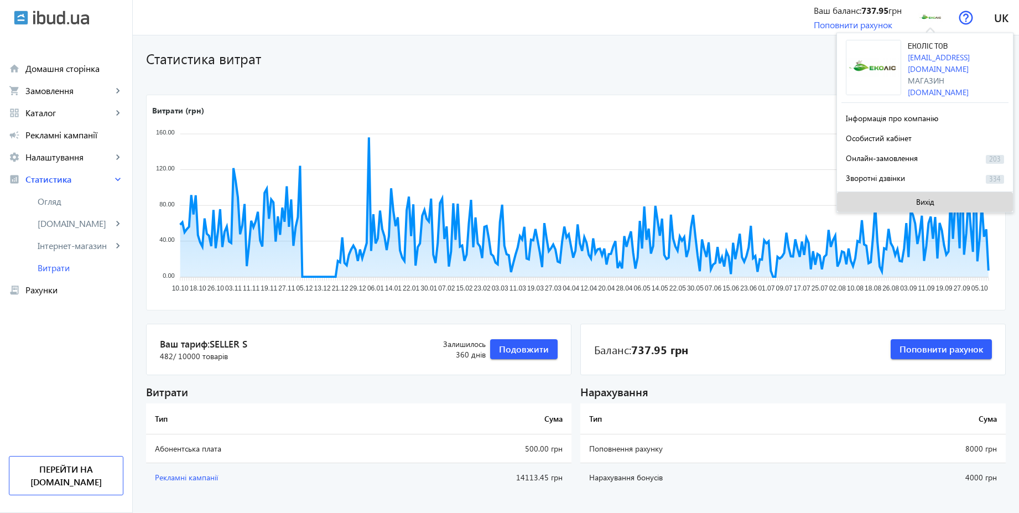
click at [931, 203] on span "Вихід" at bounding box center [925, 202] width 18 height 9
